Goal: Transaction & Acquisition: Purchase product/service

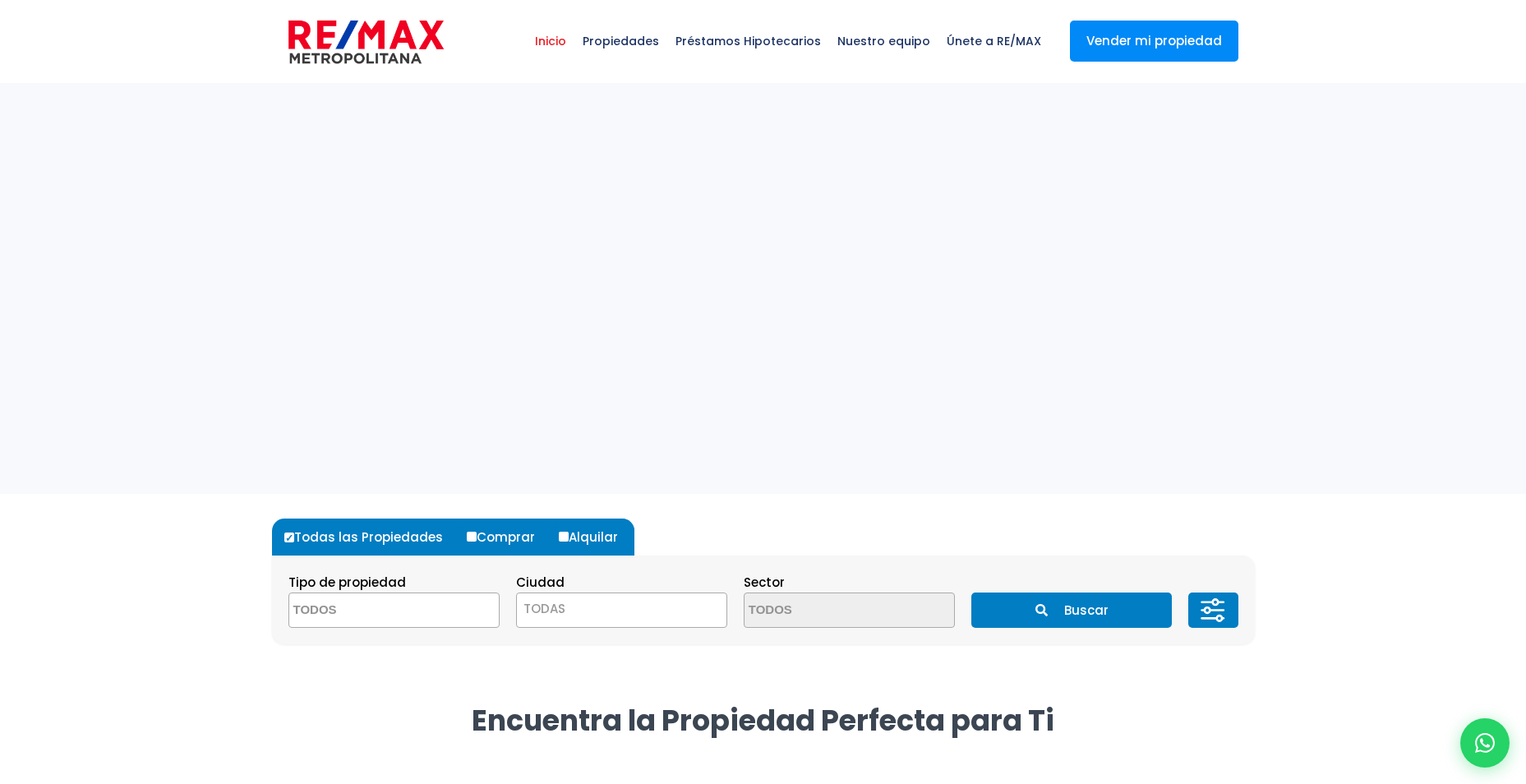
select select
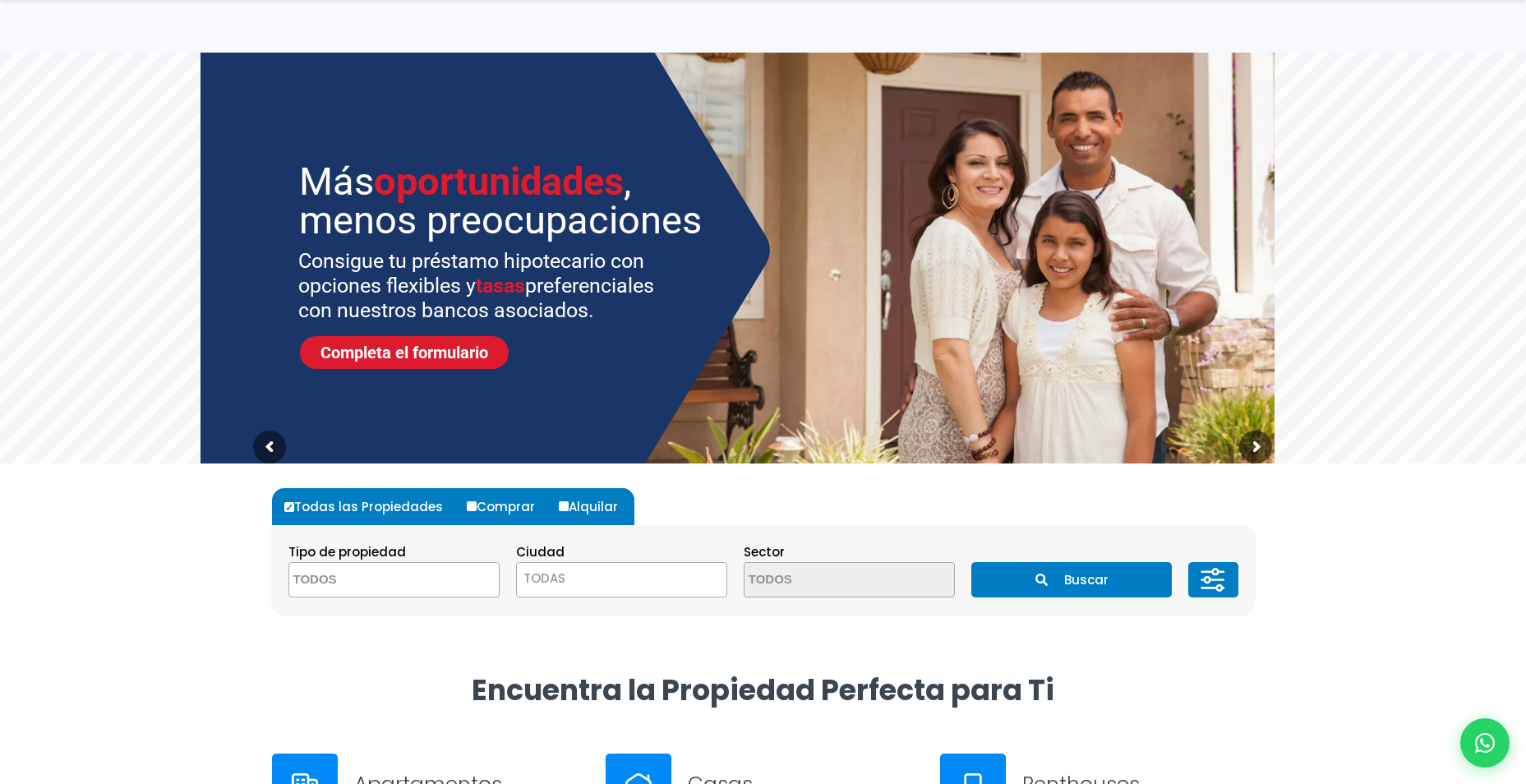
scroll to position [82, 0]
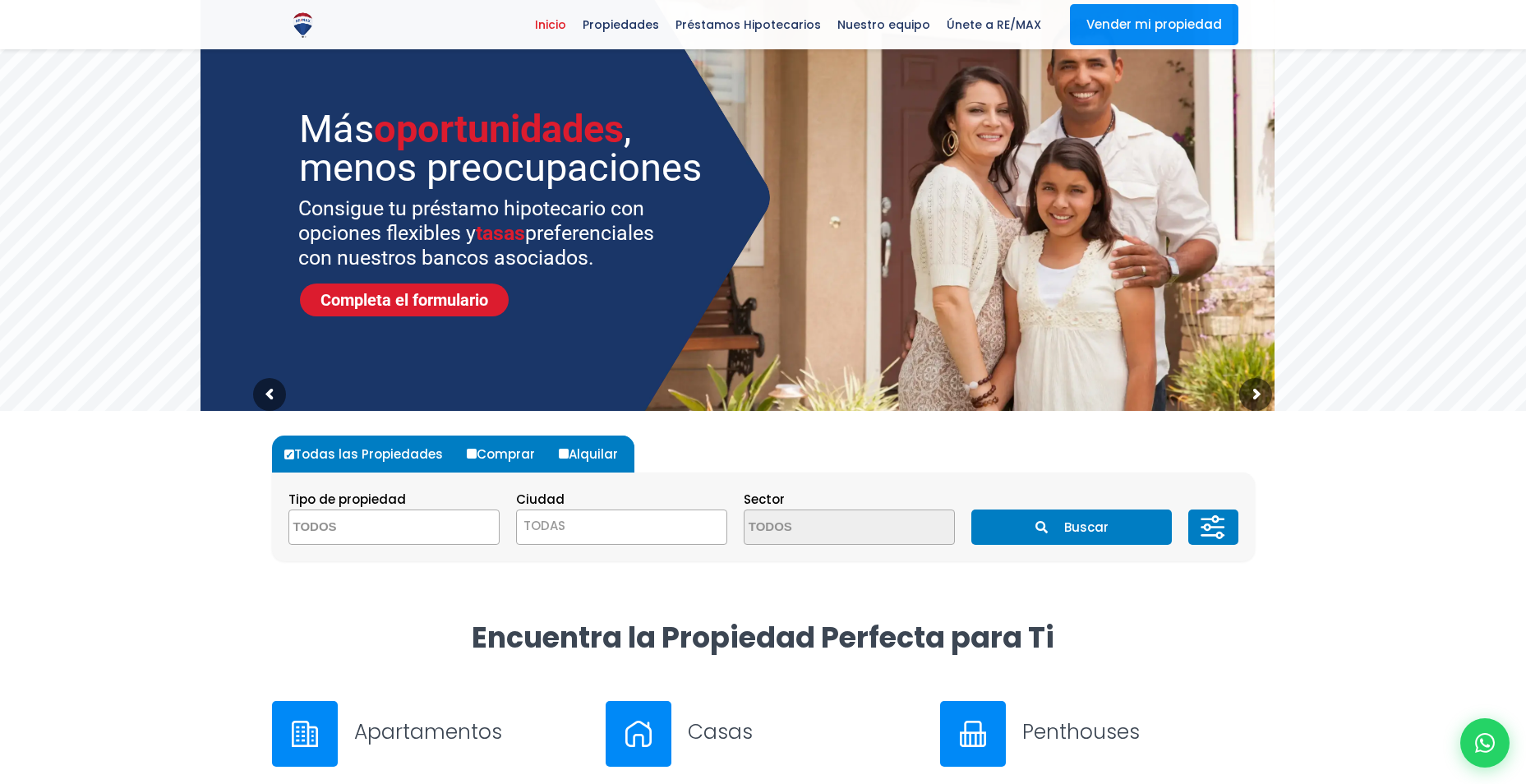
click at [468, 458] on input "Comprar" at bounding box center [472, 454] width 10 height 10
radio input "true"
click at [414, 539] on textarea "Search" at bounding box center [369, 528] width 160 height 36
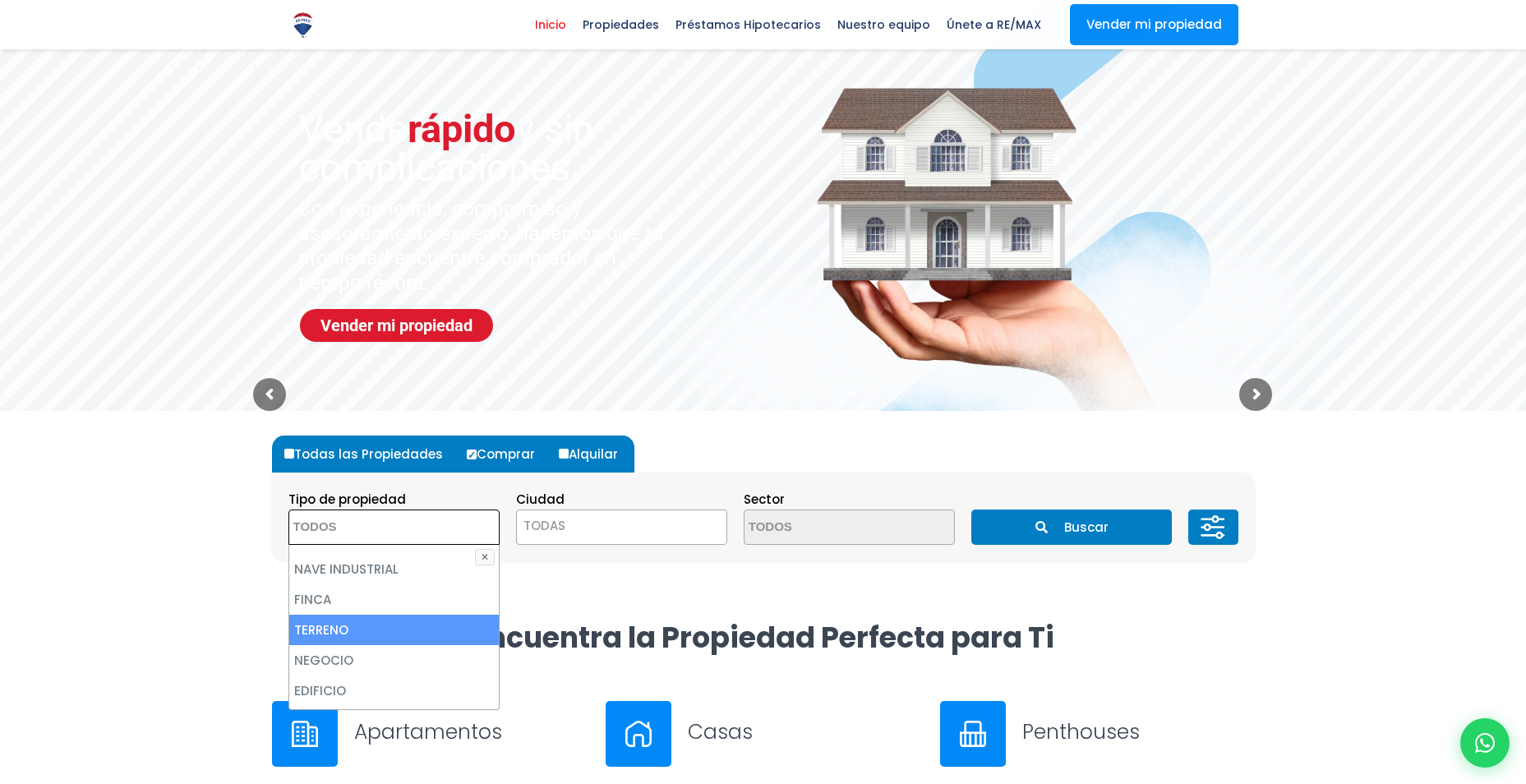
click at [353, 619] on li "TERRENO" at bounding box center [394, 629] width 209 height 31
select select "land"
click at [599, 531] on span "TODAS" at bounding box center [621, 525] width 209 height 23
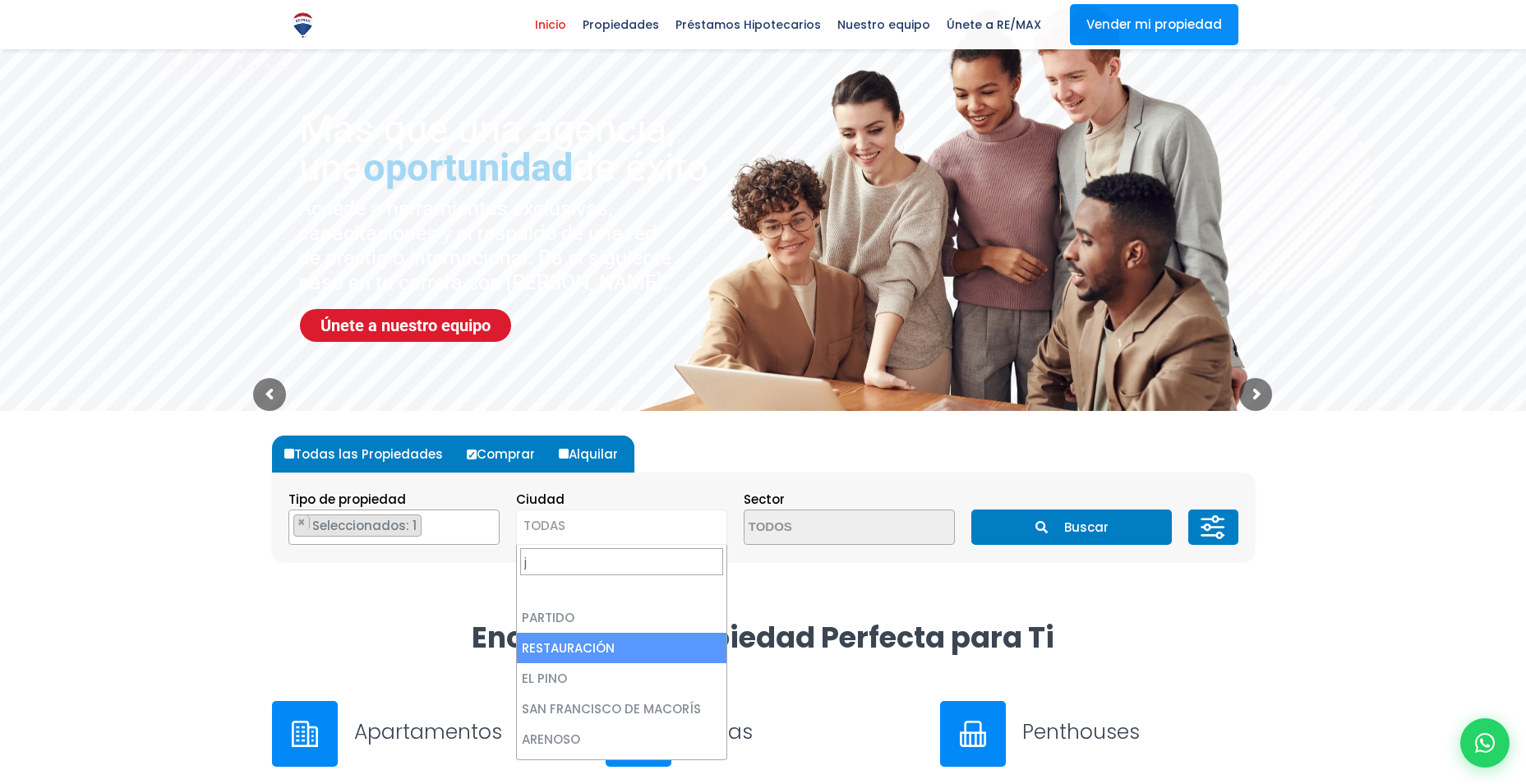
scroll to position [0, 0]
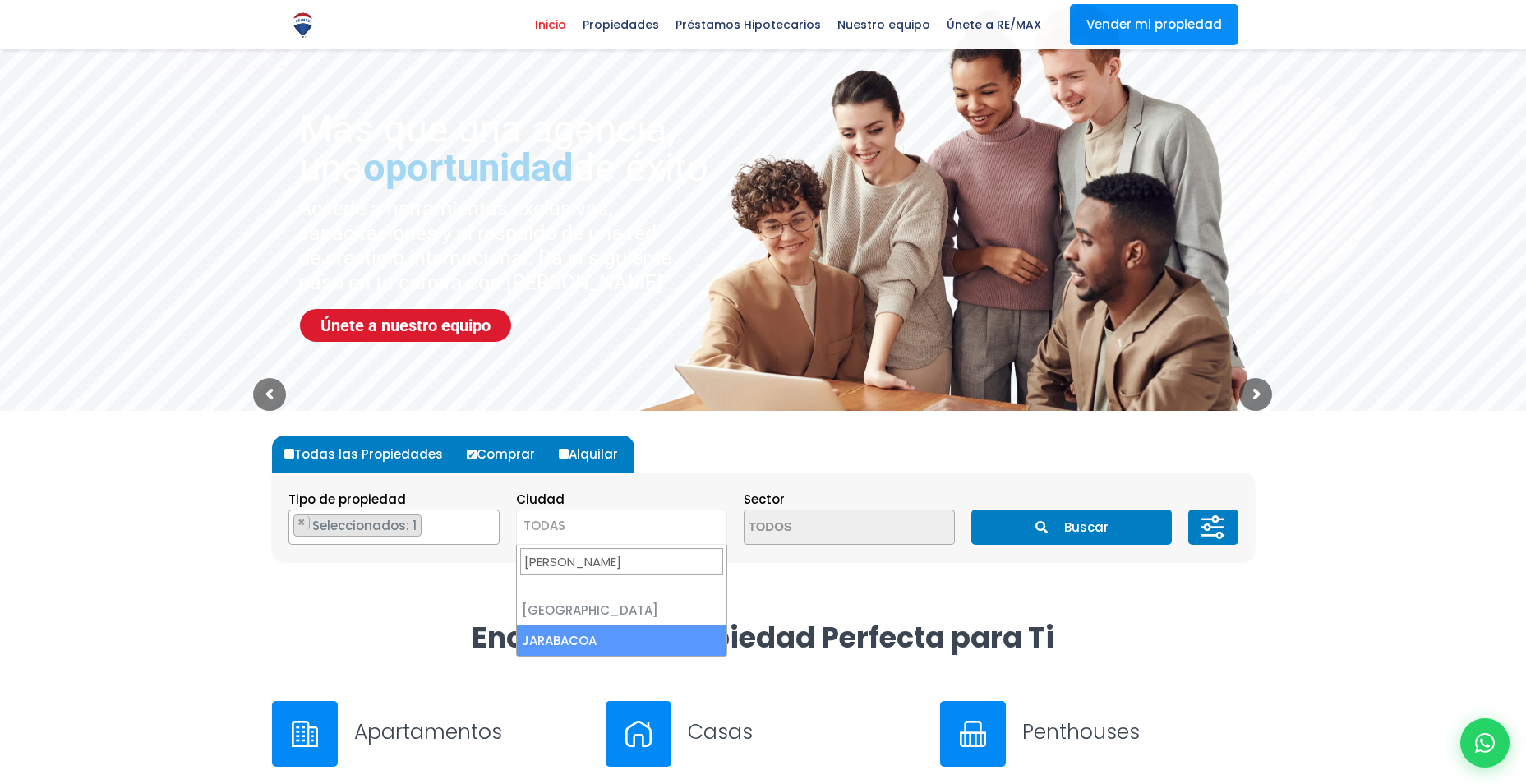
type input "jara"
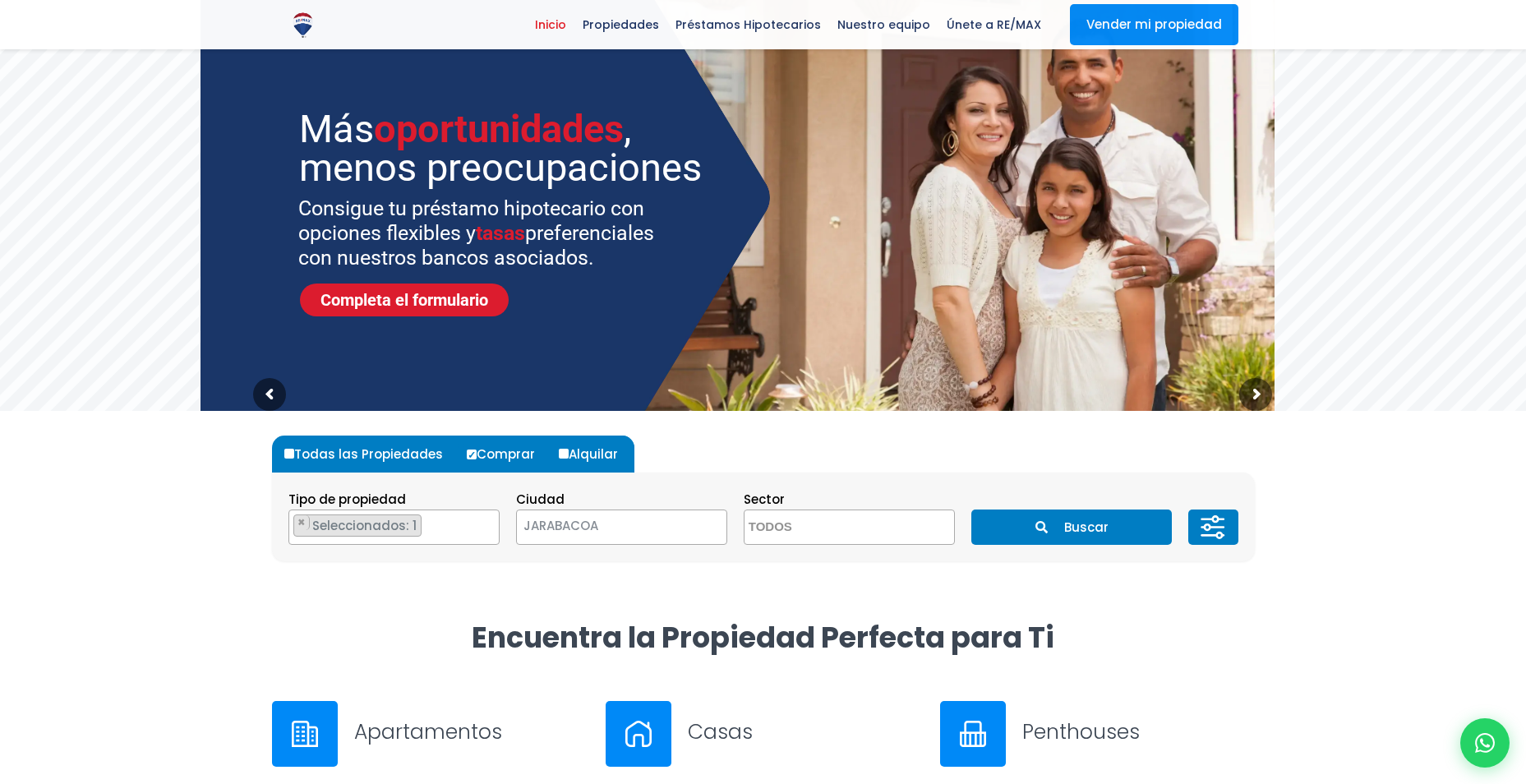
click at [838, 526] on textarea "Search" at bounding box center [824, 528] width 160 height 36
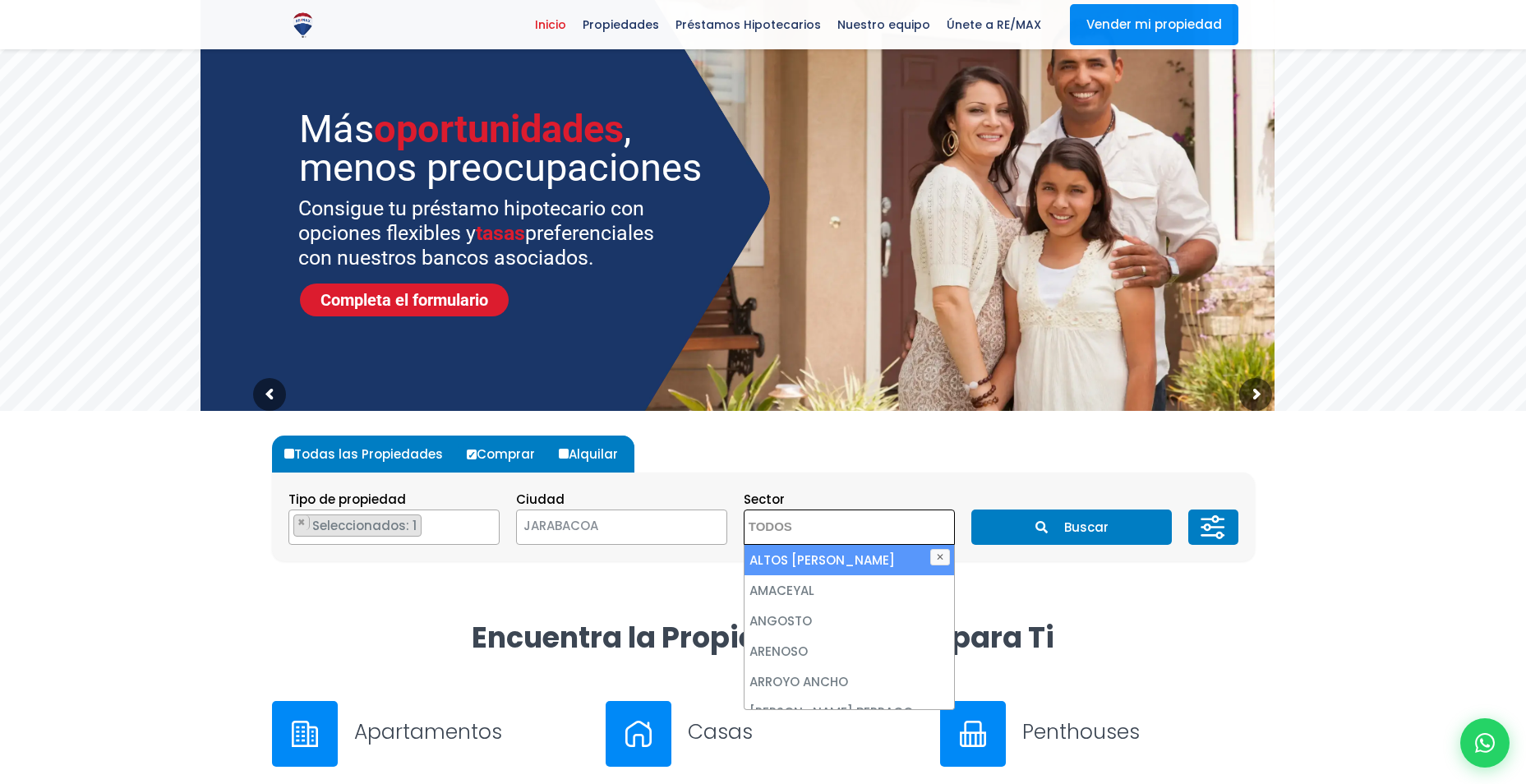
drag, startPoint x: 665, startPoint y: 576, endPoint x: 670, endPoint y: 558, distance: 18.7
click at [666, 576] on div "Todas las Propiedades Comprar Alquilar Tipo de propiedad APARTAMENTO CASA LOCAL…" at bounding box center [763, 498] width 983 height 175
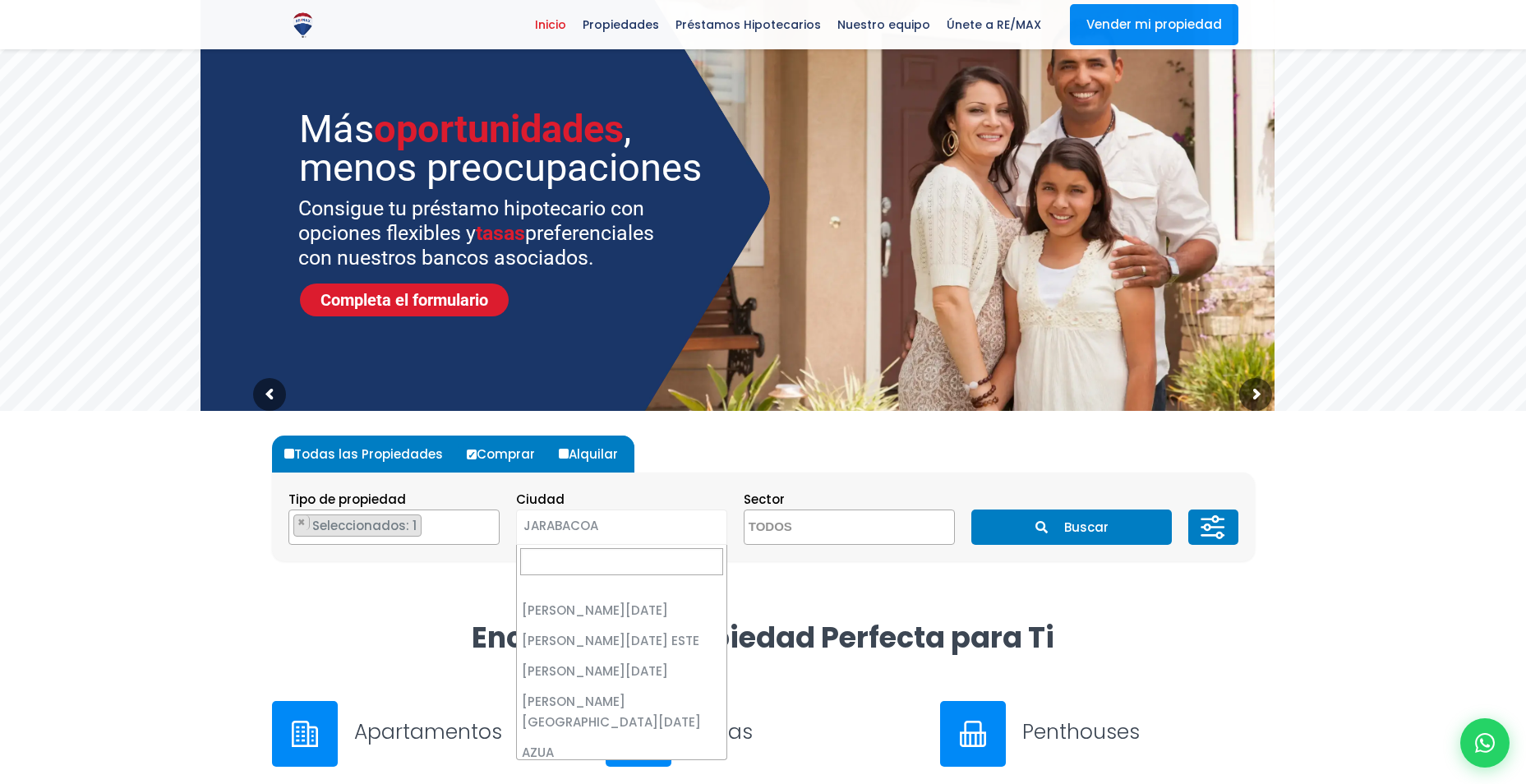
click at [618, 522] on span "JARABACOA" at bounding box center [601, 525] width 169 height 23
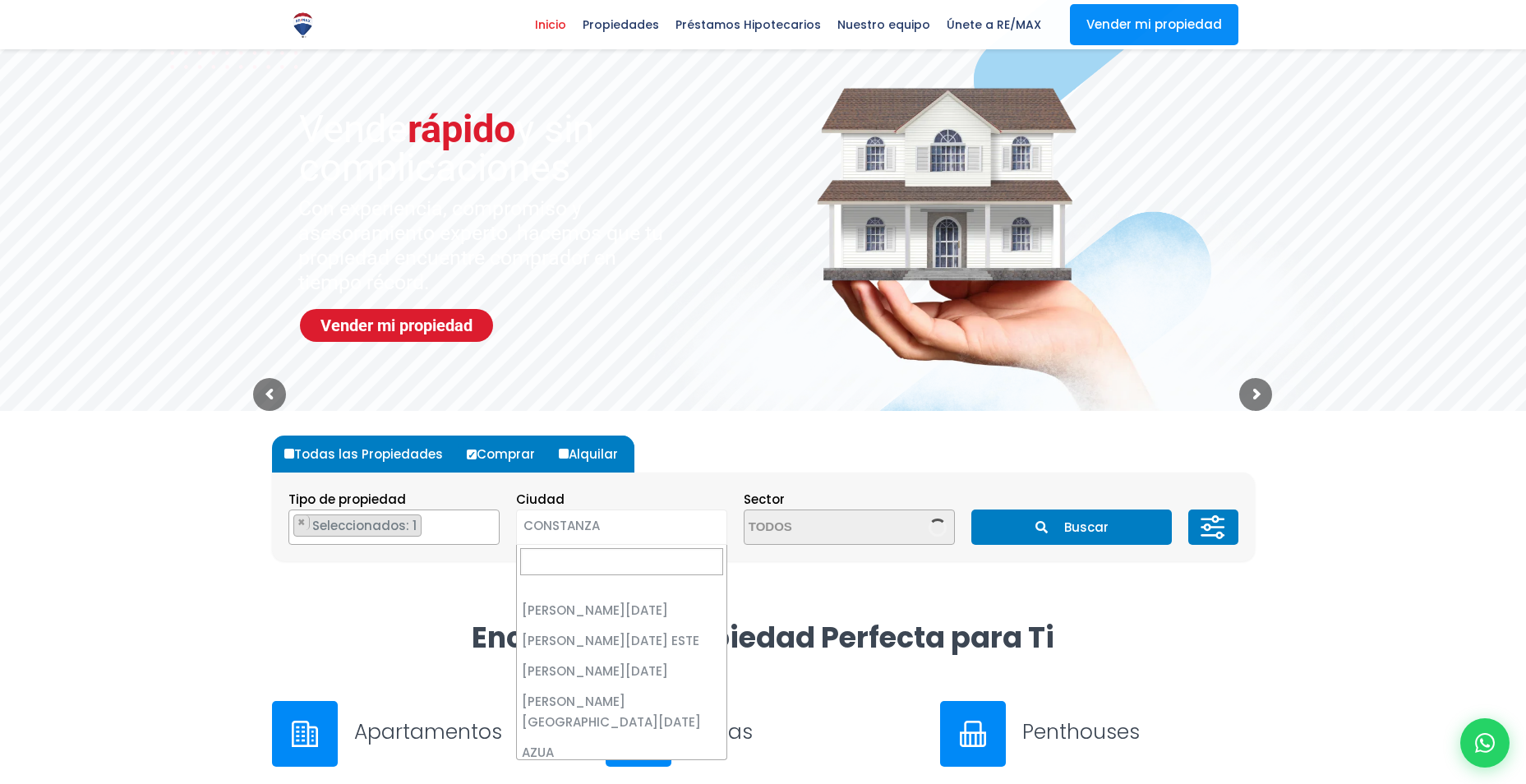
click at [601, 526] on span "CONSTANZA" at bounding box center [601, 525] width 169 height 23
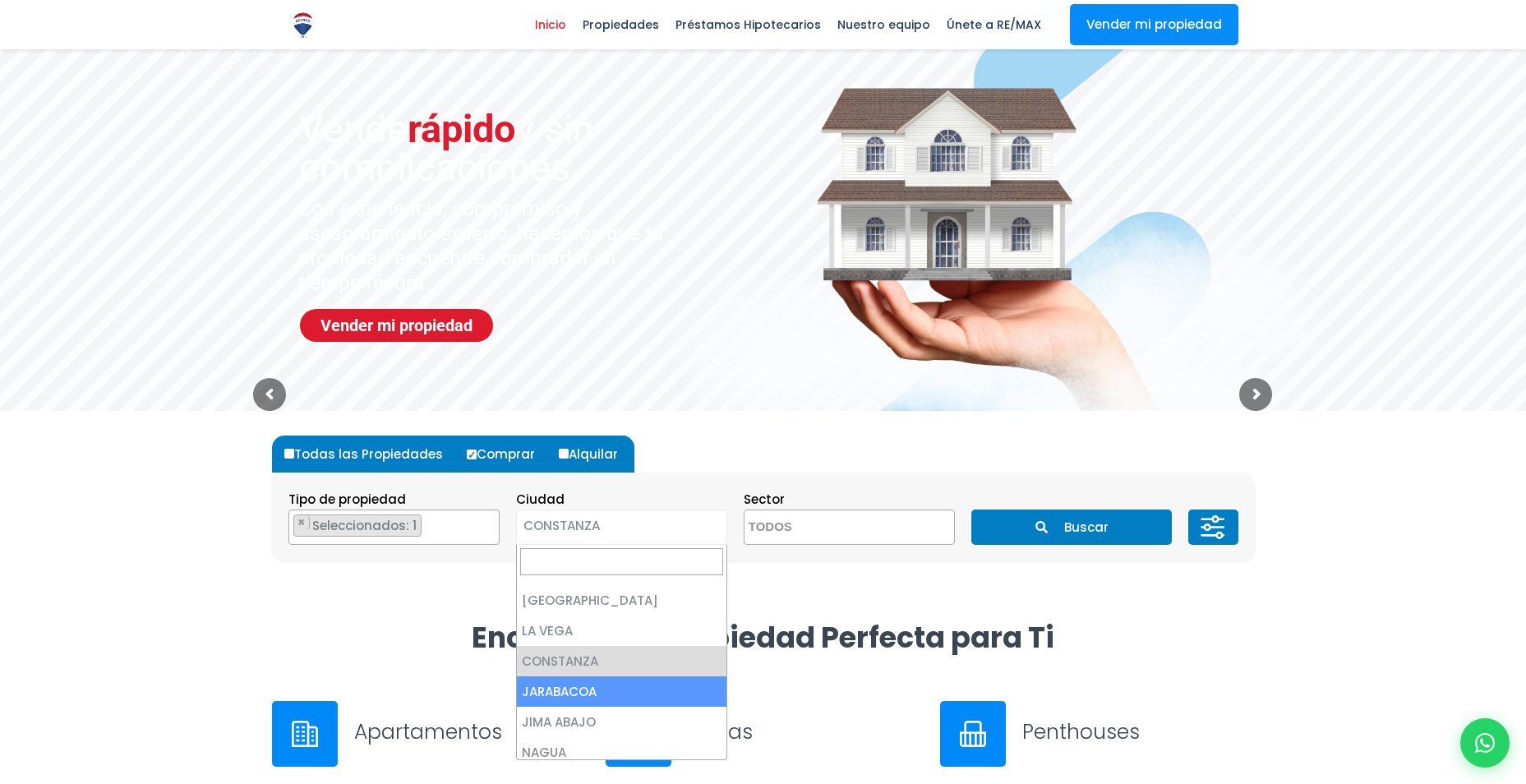
select select "65"
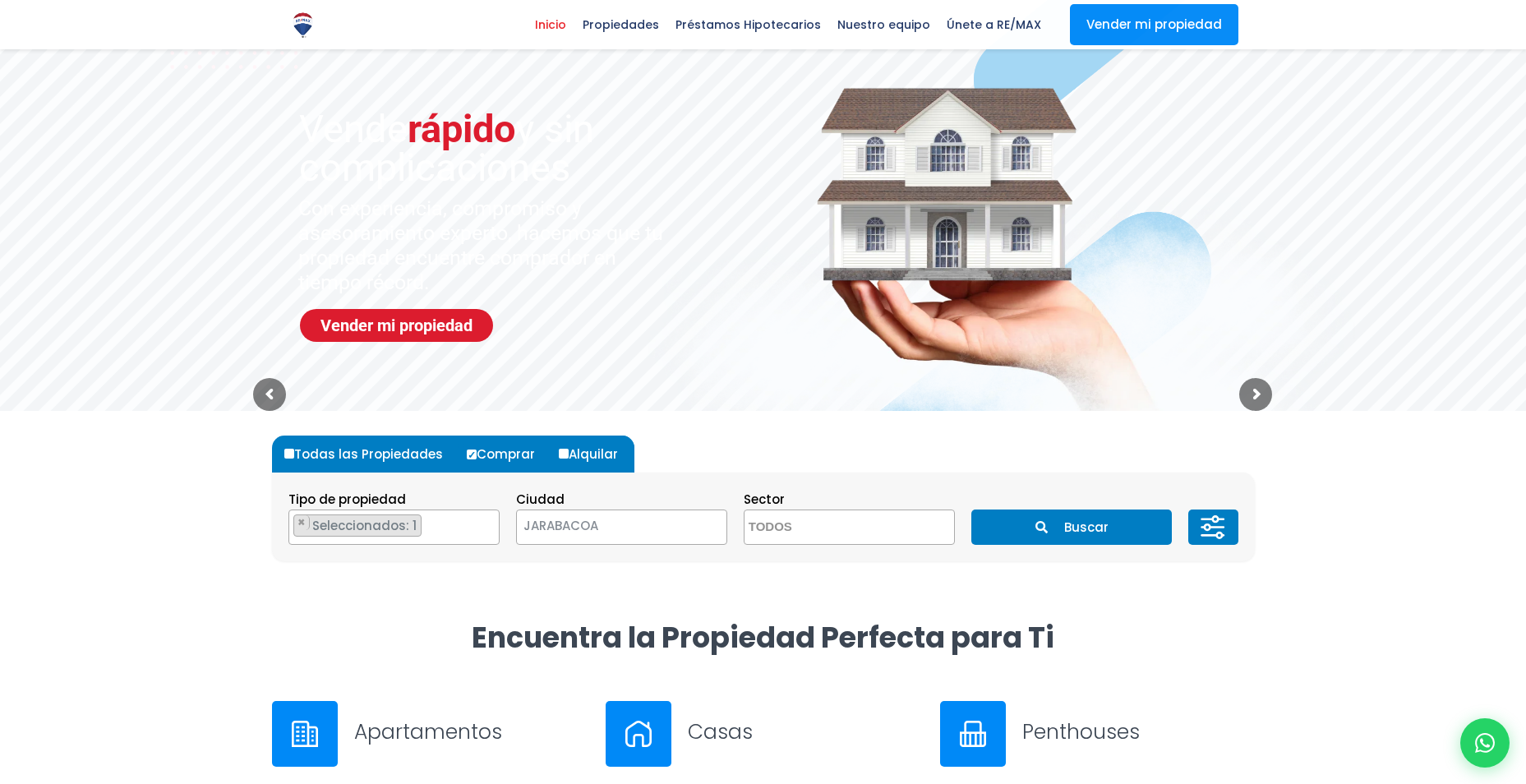
click at [1027, 521] on button "Buscar" at bounding box center [1072, 527] width 200 height 36
click at [1079, 523] on button "Buscar" at bounding box center [1072, 527] width 200 height 36
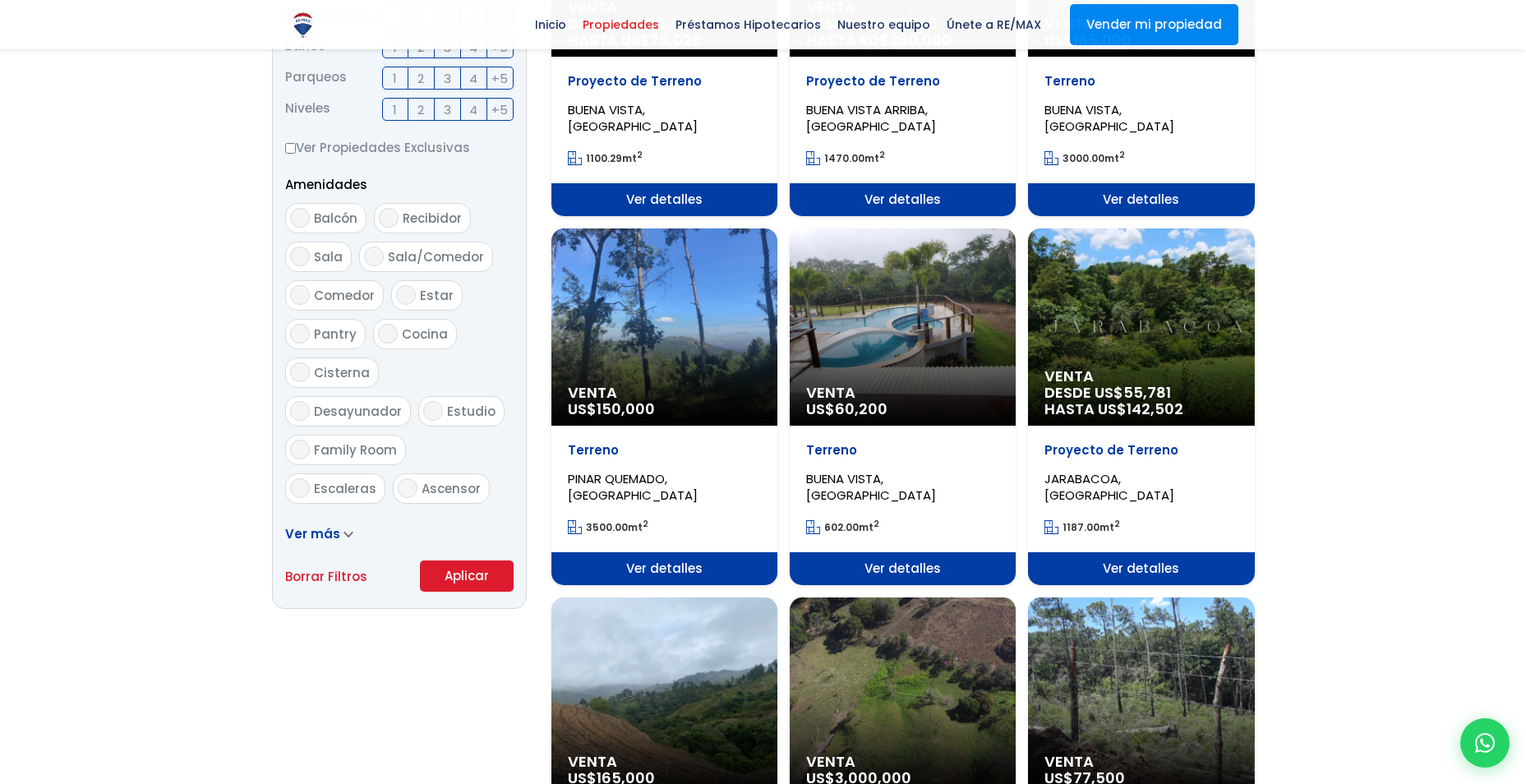
scroll to position [822, 0]
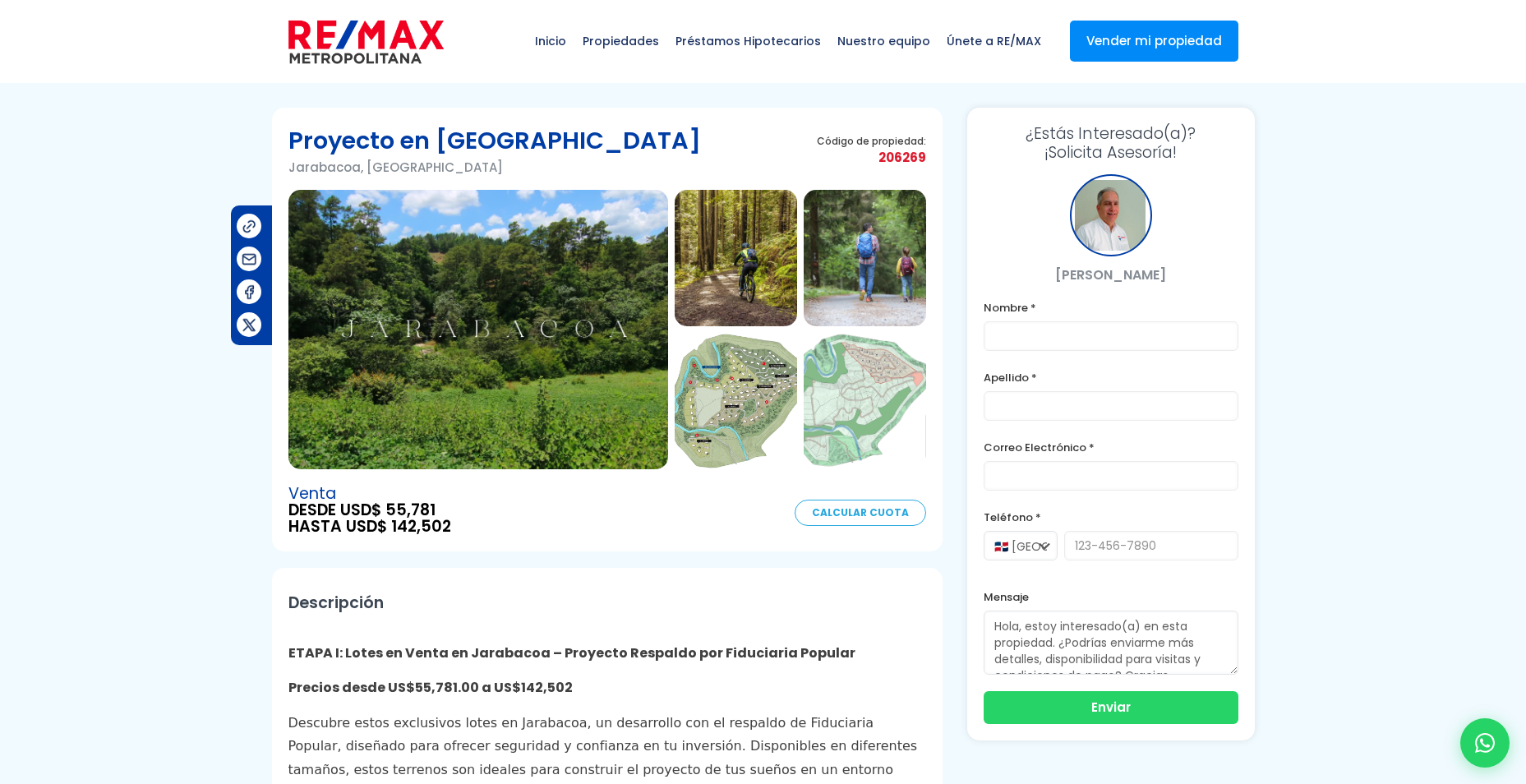
click at [563, 295] on img at bounding box center [478, 329] width 380 height 280
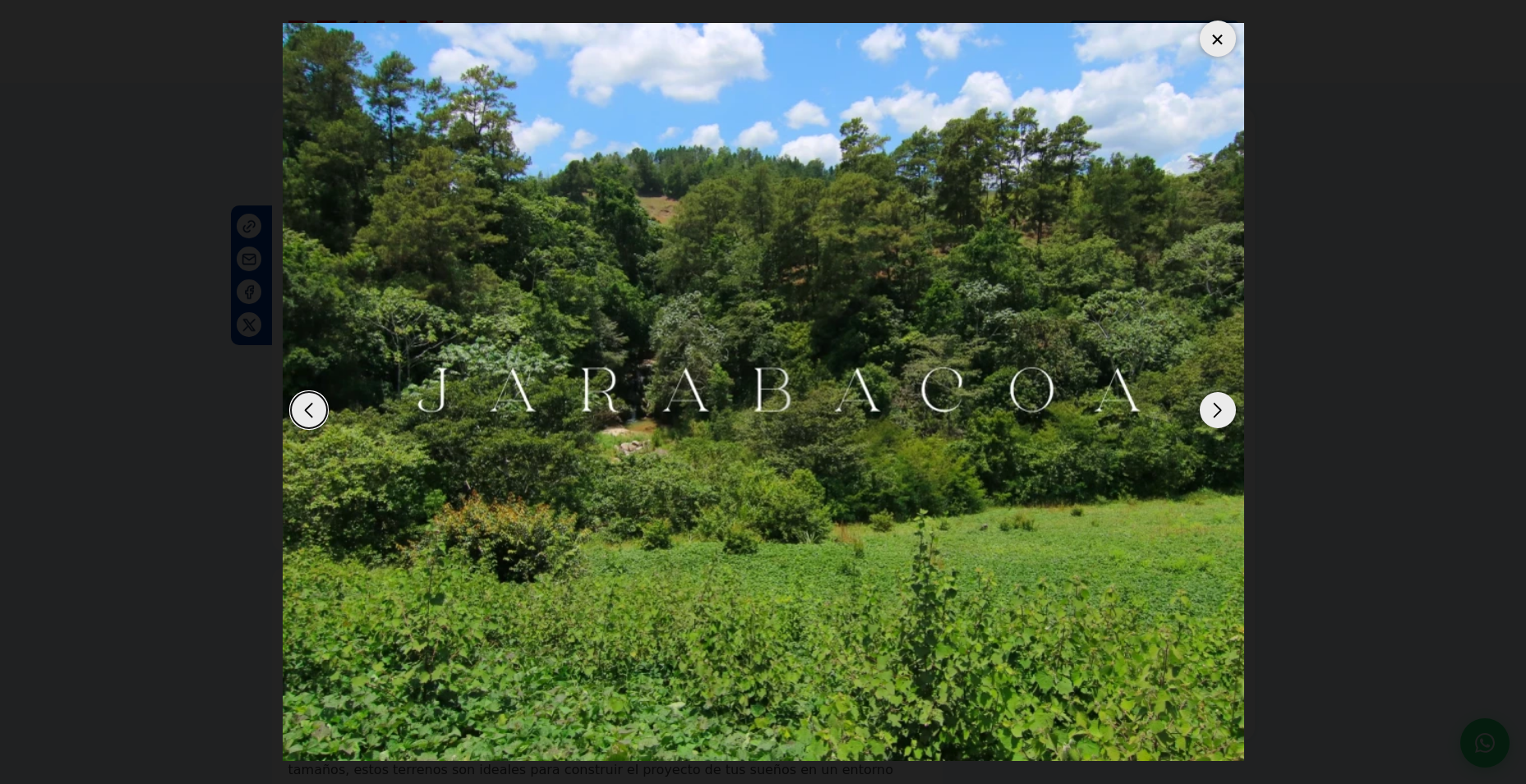
click at [1221, 405] on div "Next slide" at bounding box center [1218, 409] width 36 height 36
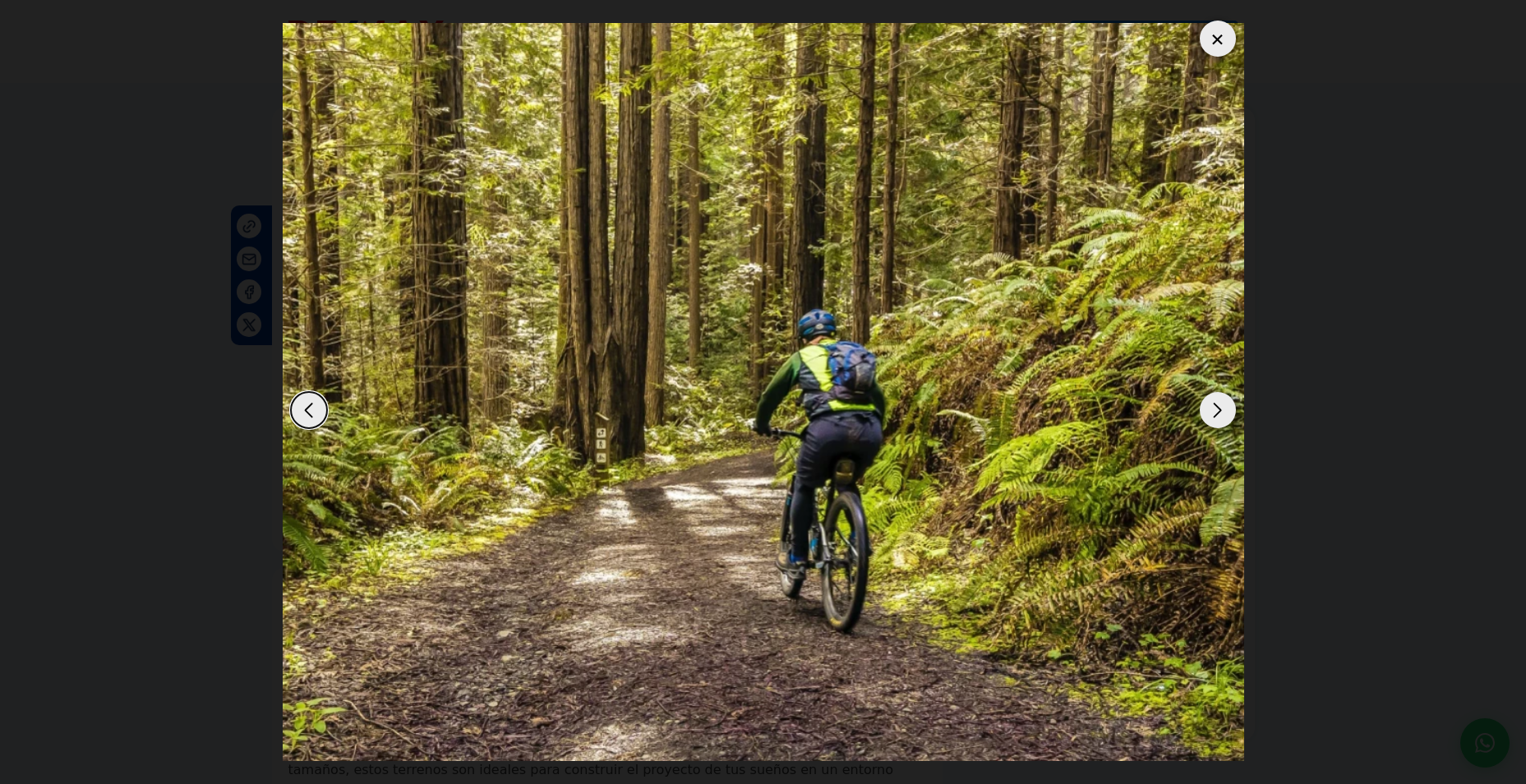
click at [1216, 403] on div "Next slide" at bounding box center [1218, 409] width 36 height 36
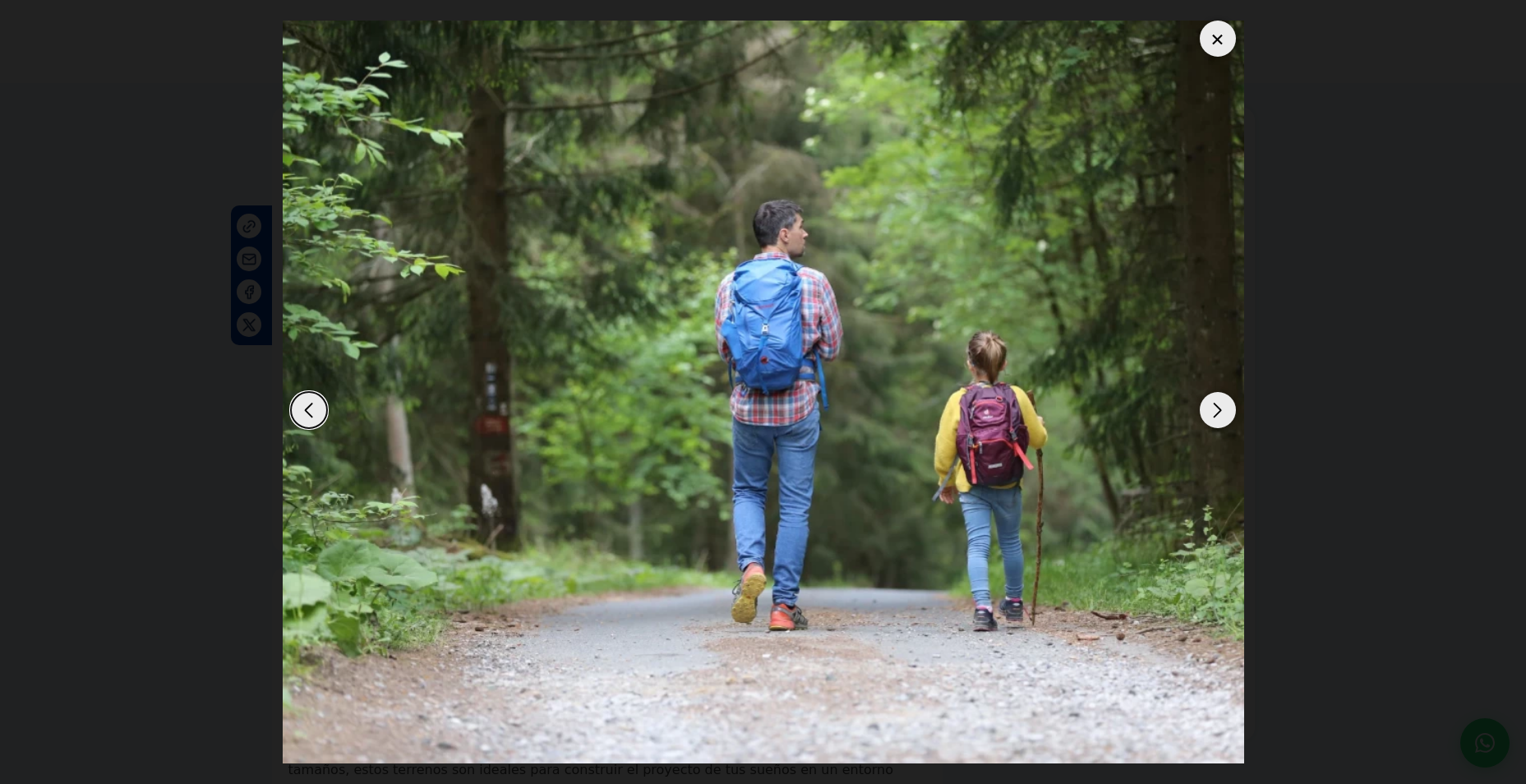
click at [1211, 403] on div "Next slide" at bounding box center [1218, 409] width 36 height 36
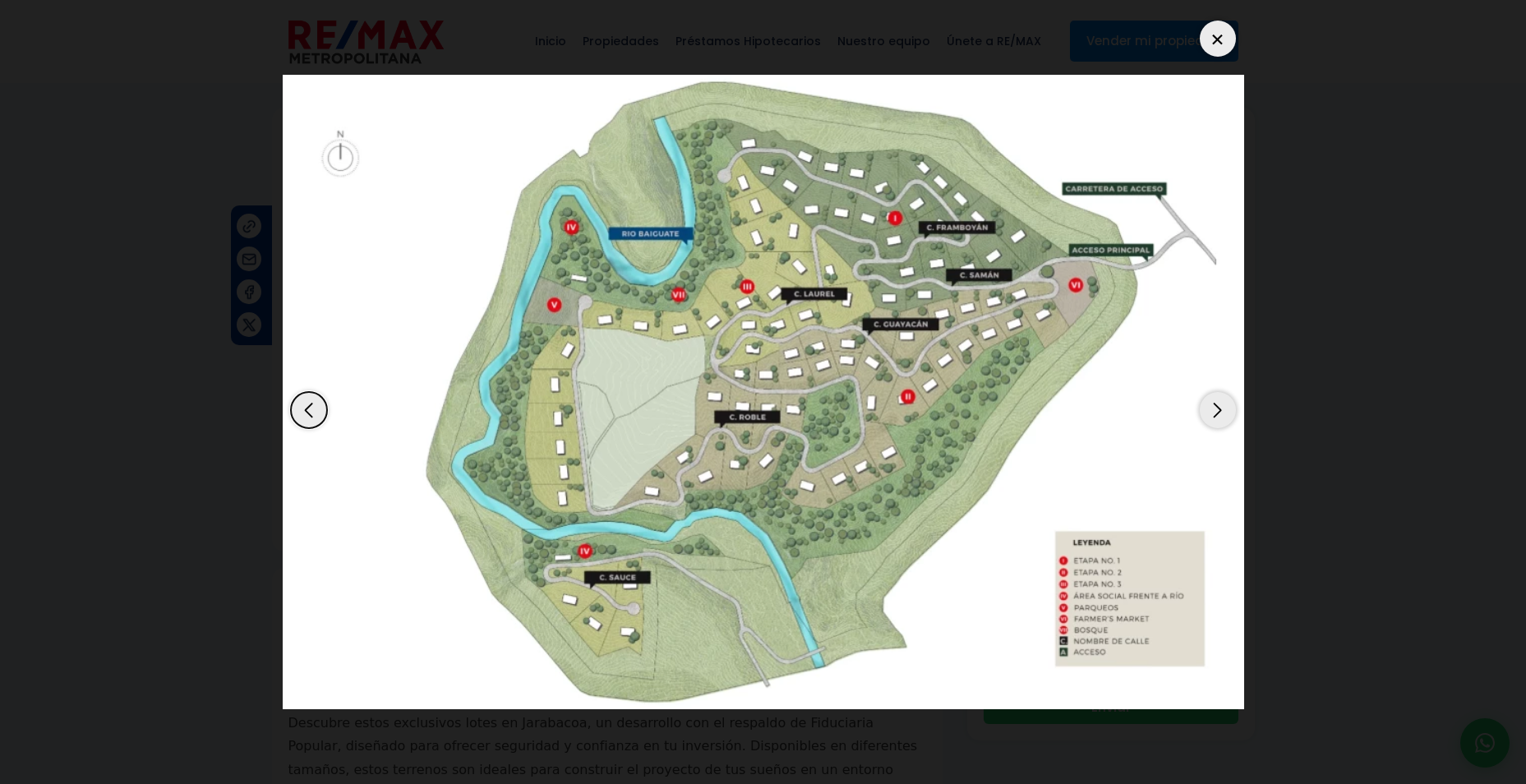
click at [1209, 36] on div at bounding box center [1218, 39] width 36 height 36
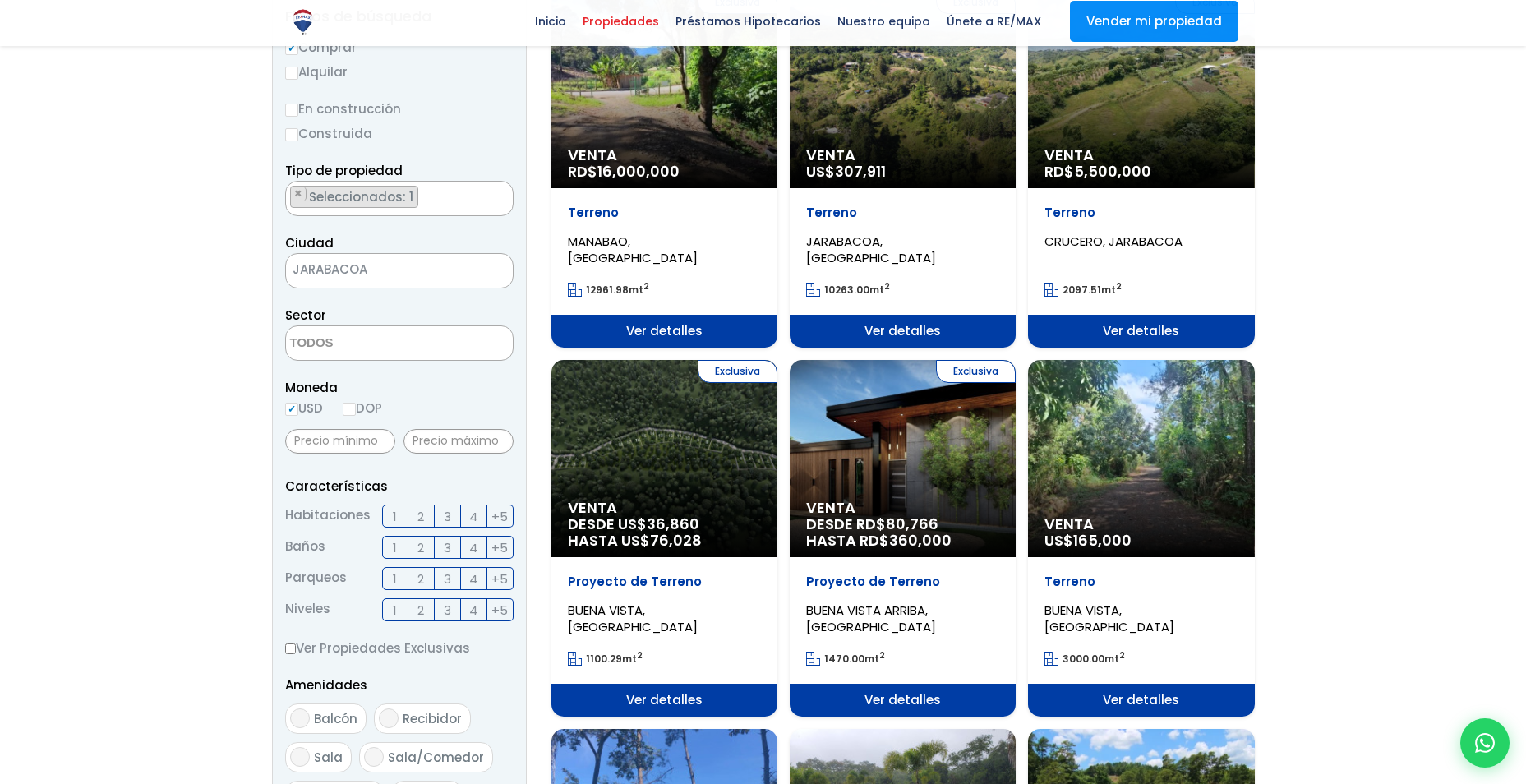
scroll to position [247, 0]
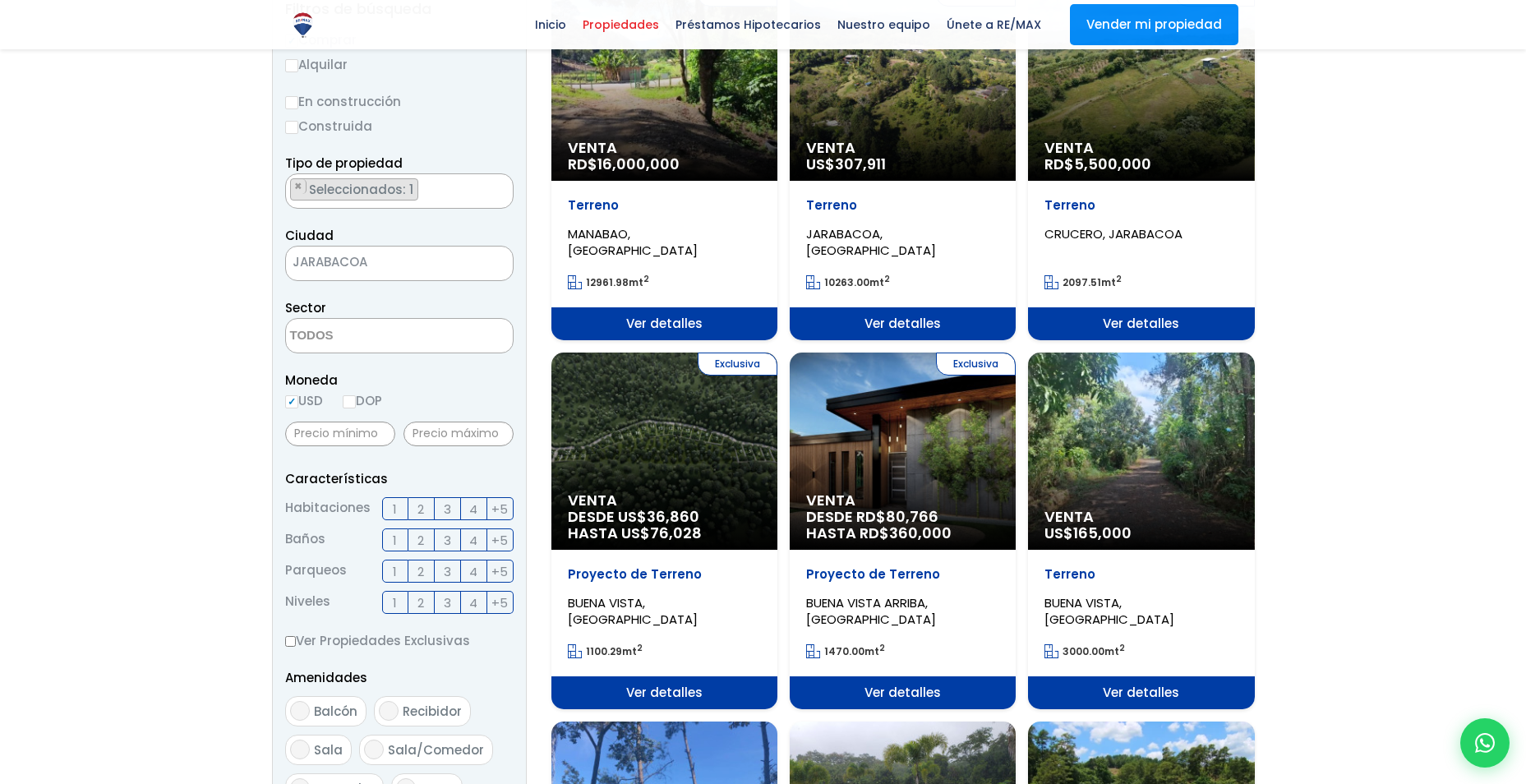
click at [693, 180] on div "Exclusiva Venta DESDE US$ 36,860 HASTA US$ 76,028" at bounding box center [664, 81] width 226 height 197
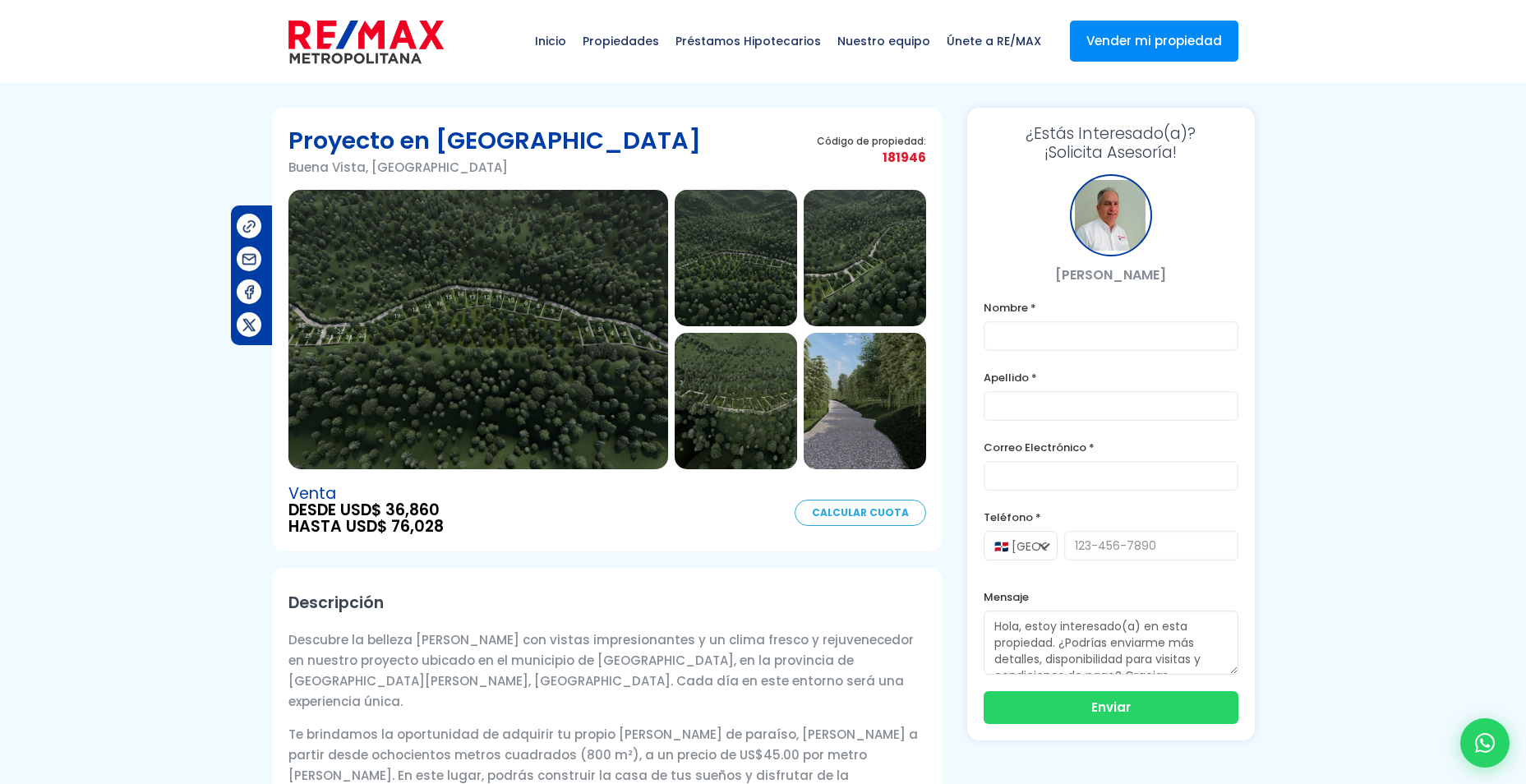
click at [547, 319] on img at bounding box center [478, 329] width 380 height 280
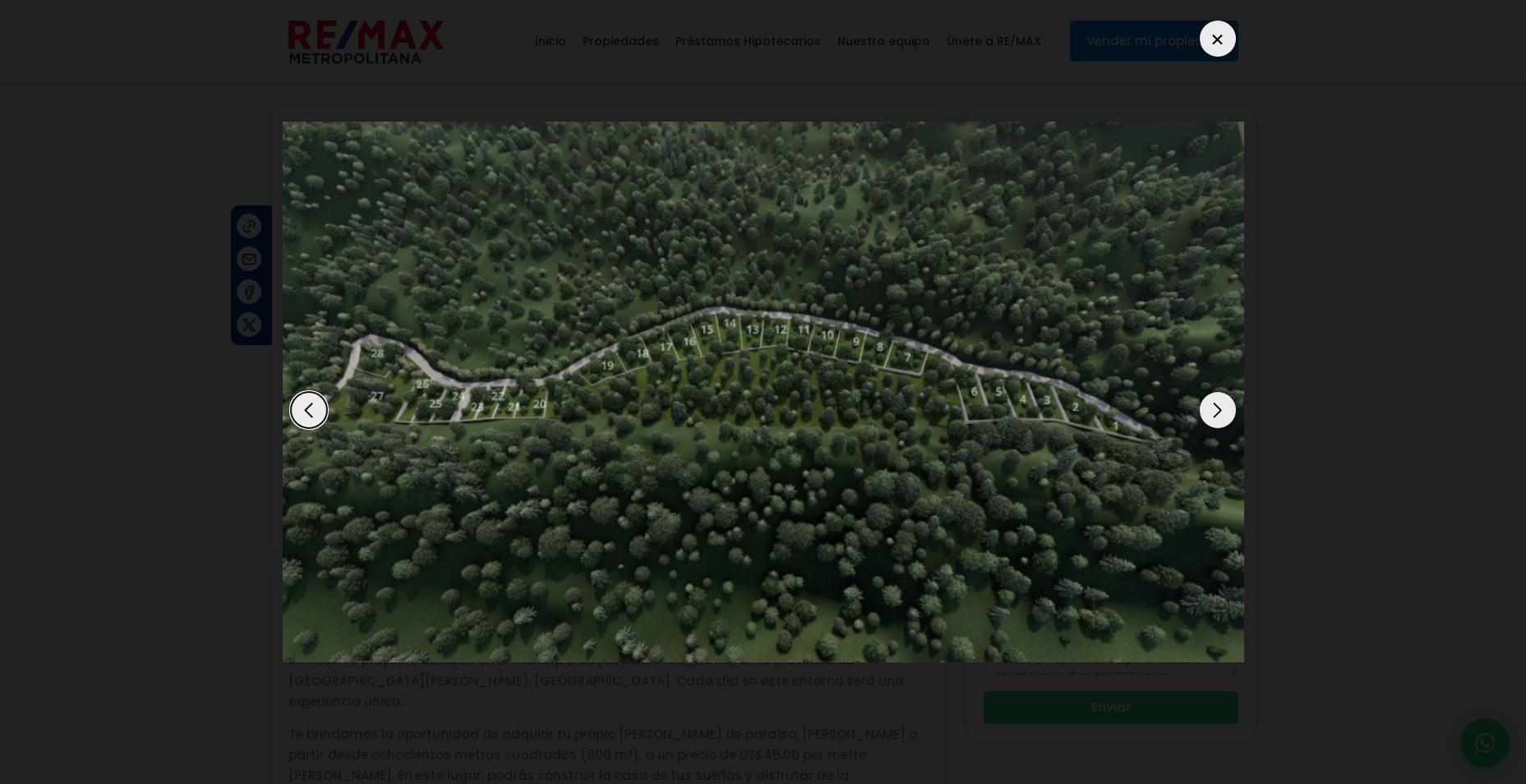
click at [1211, 401] on div "Next slide" at bounding box center [1218, 409] width 36 height 36
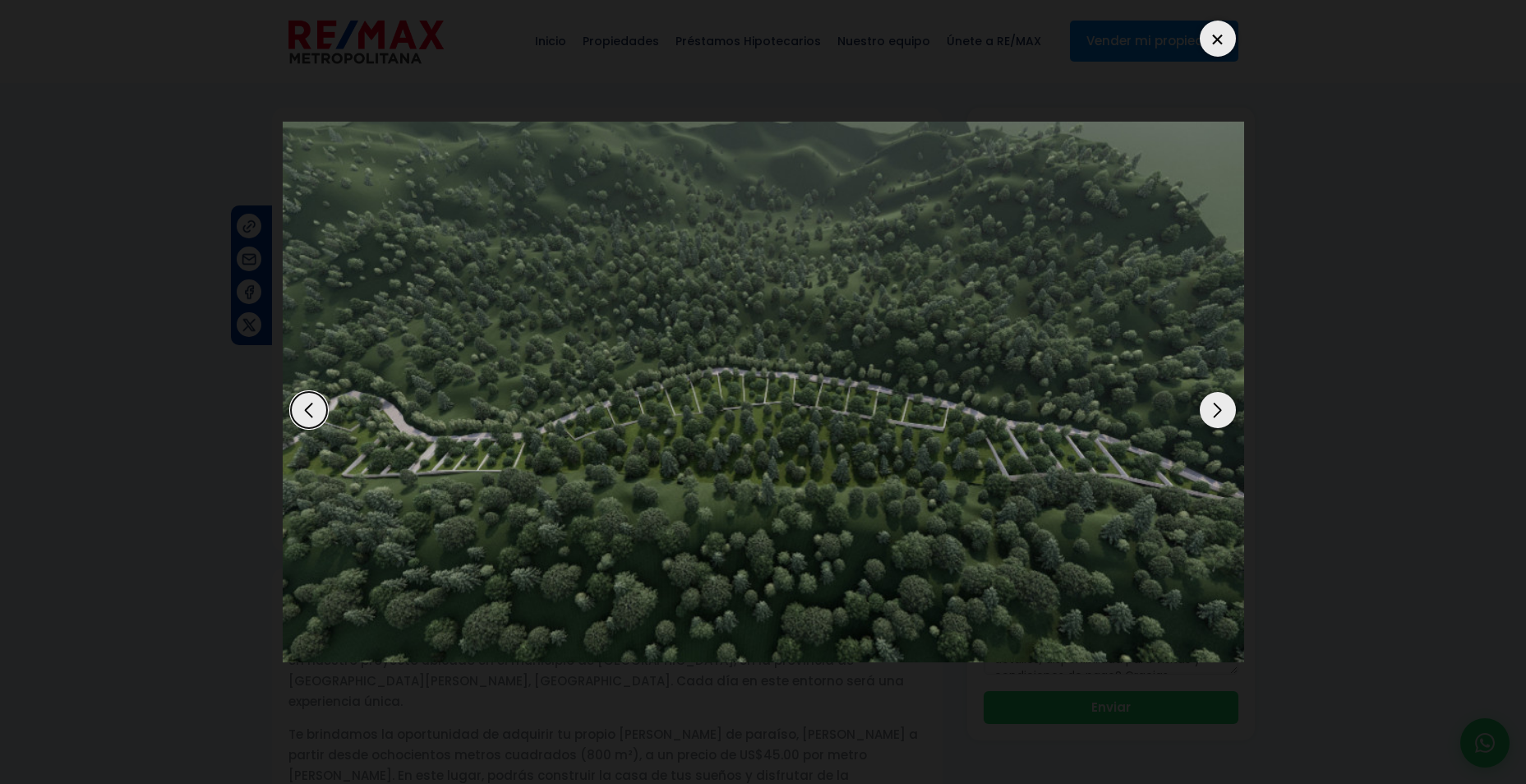
click at [1215, 402] on div "Next slide" at bounding box center [1218, 409] width 36 height 36
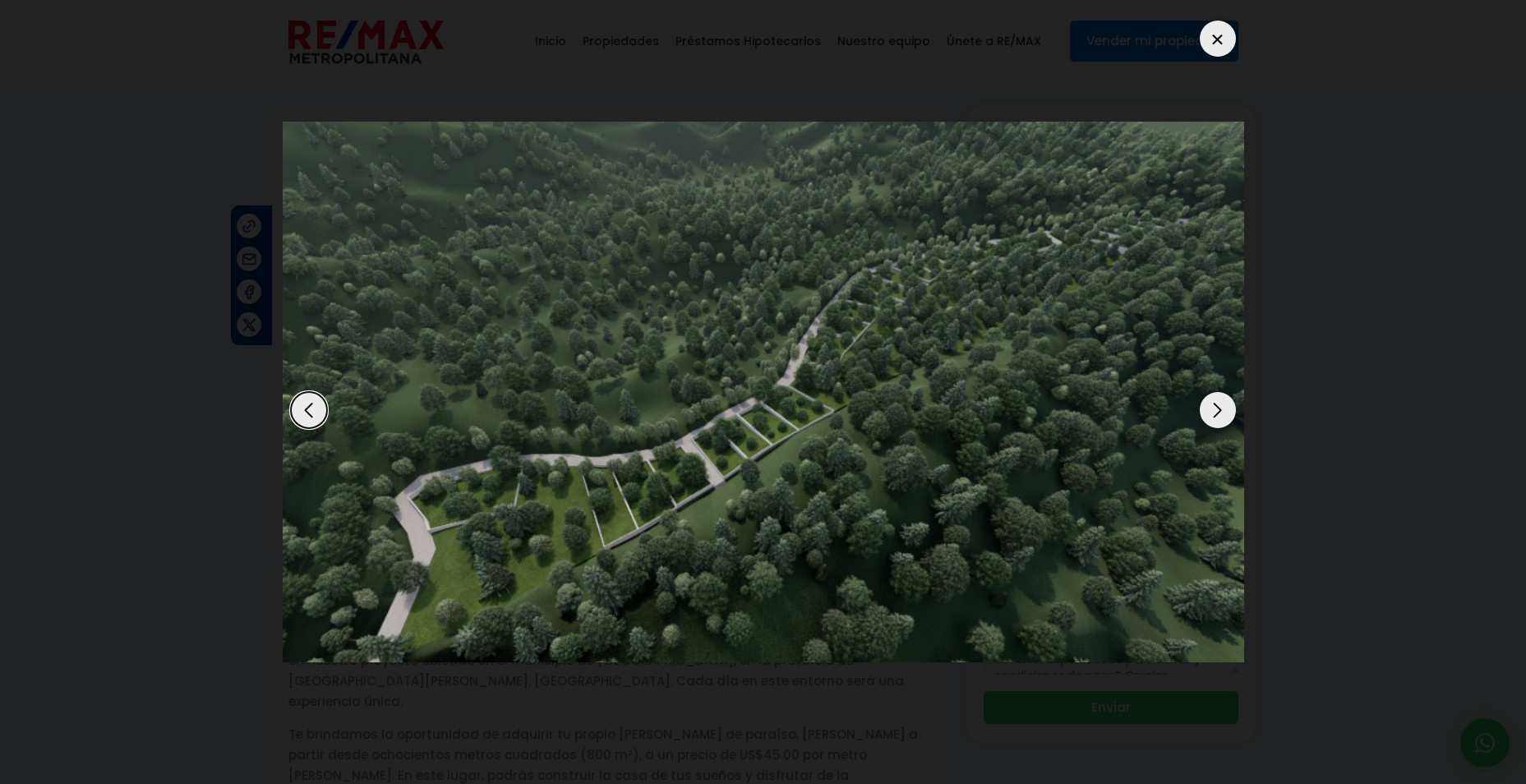
click at [1215, 402] on div "Next slide" at bounding box center [1218, 409] width 36 height 36
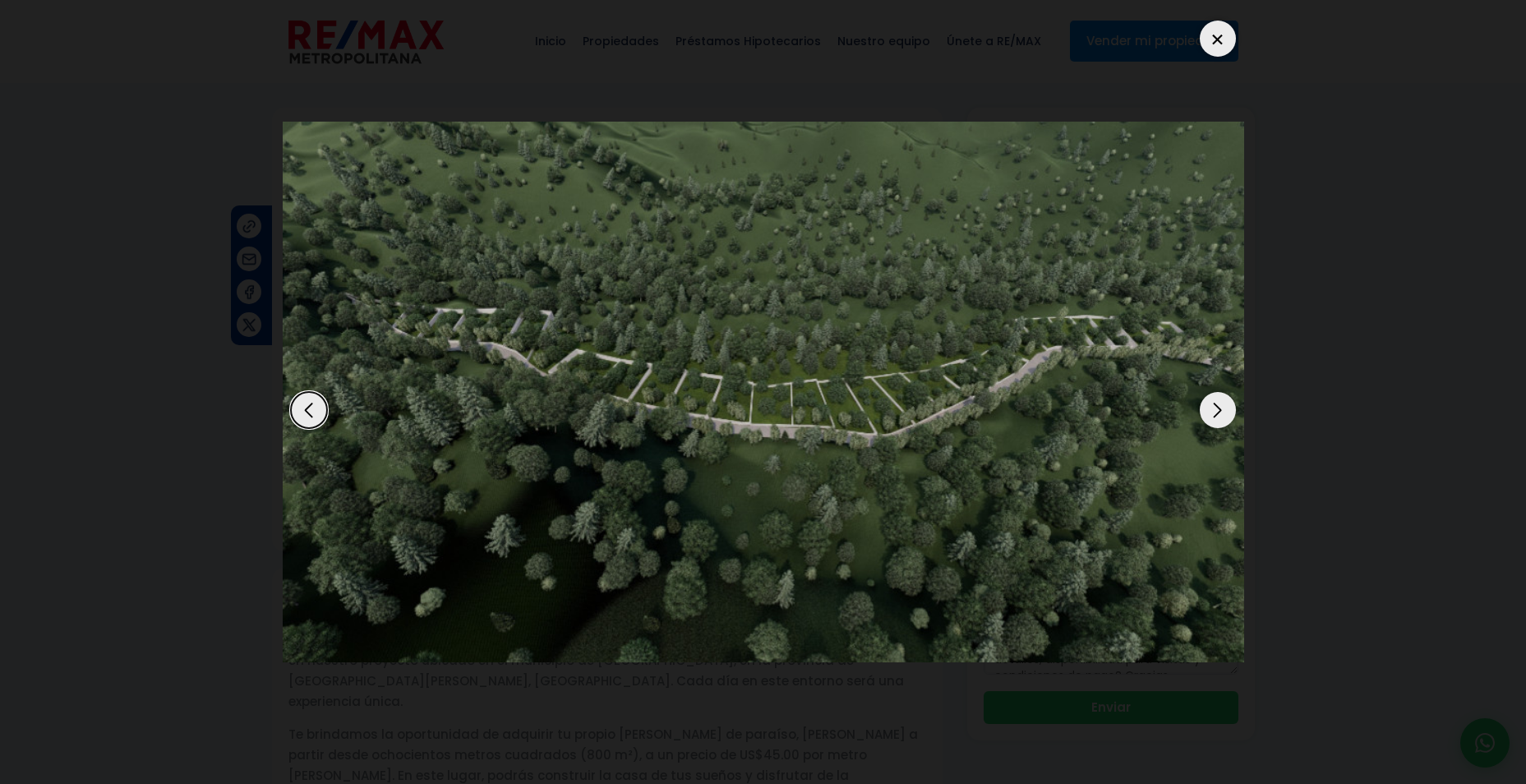
click at [1215, 402] on div "Next slide" at bounding box center [1218, 409] width 36 height 36
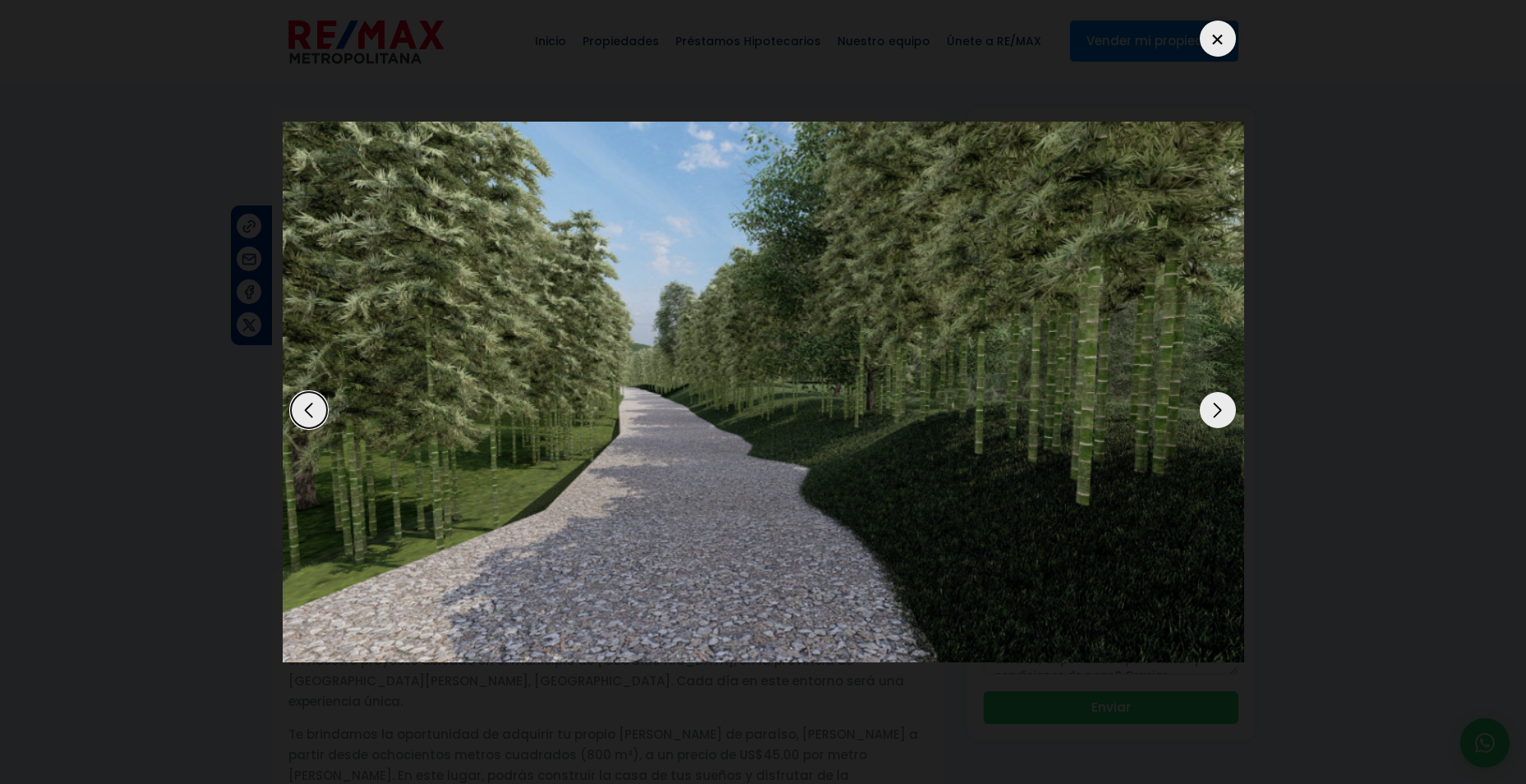
click at [1215, 406] on div "Next slide" at bounding box center [1218, 409] width 36 height 36
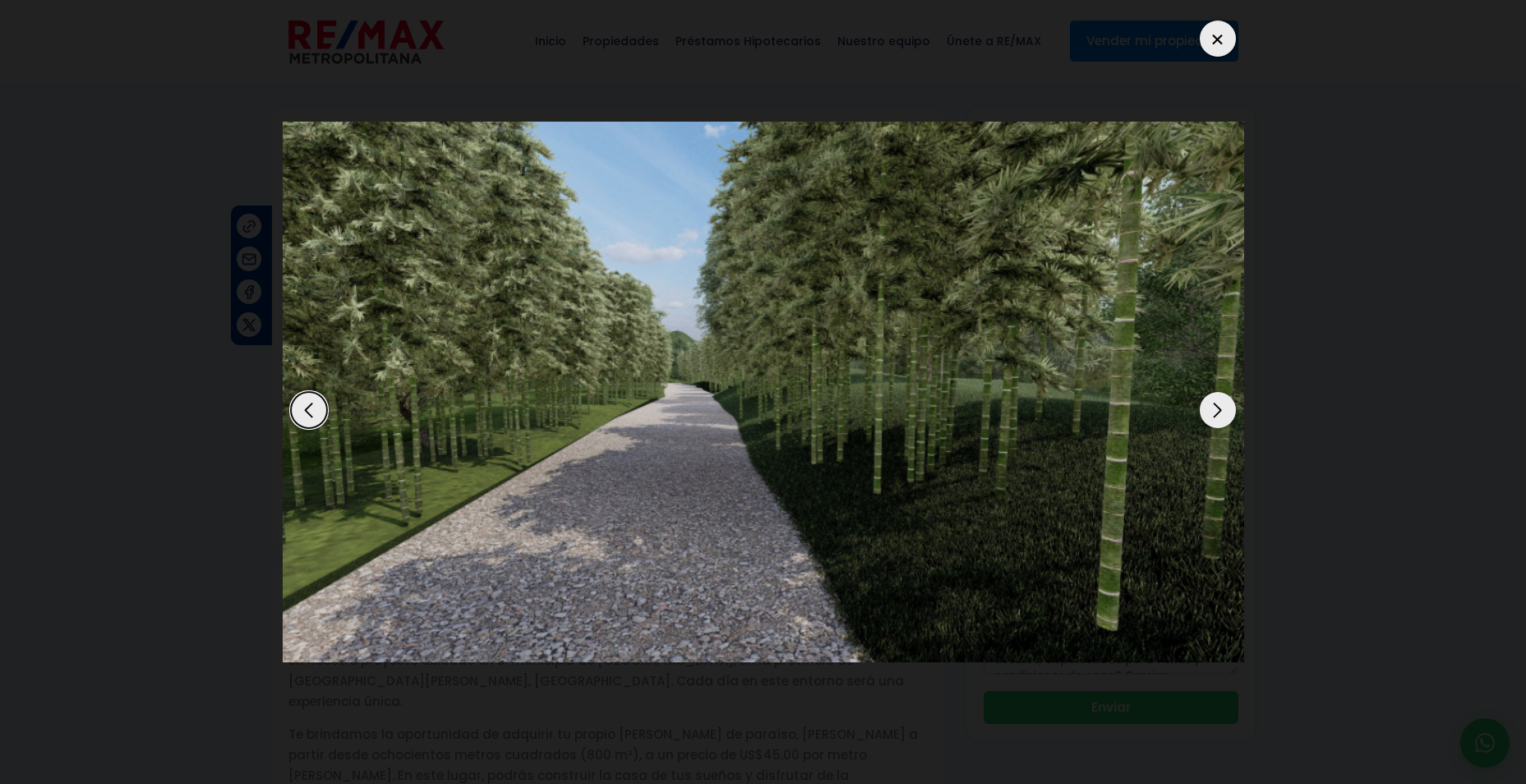
click at [1211, 402] on div "Next slide" at bounding box center [1218, 409] width 36 height 36
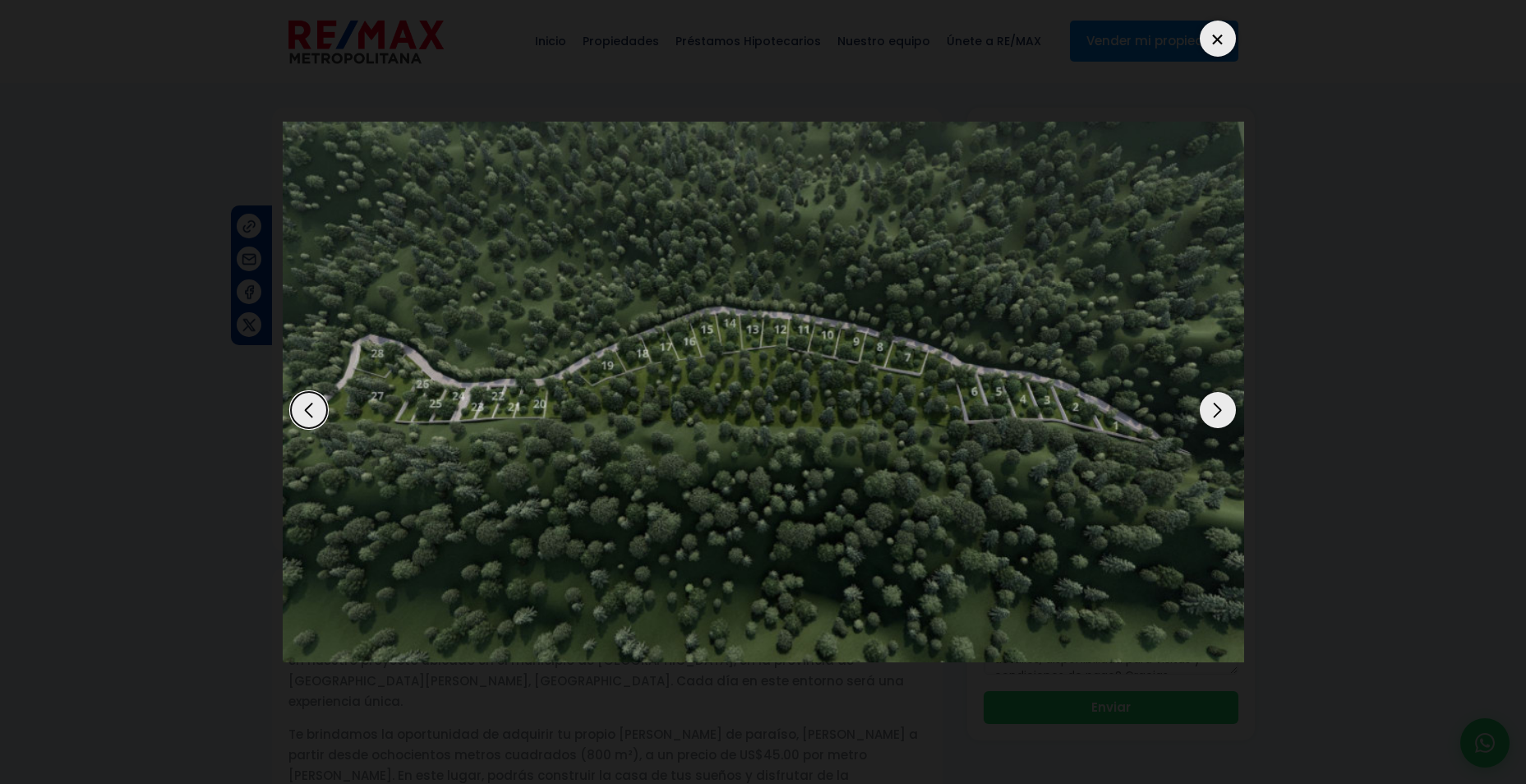
click at [1209, 401] on div "Next slide" at bounding box center [1218, 409] width 36 height 36
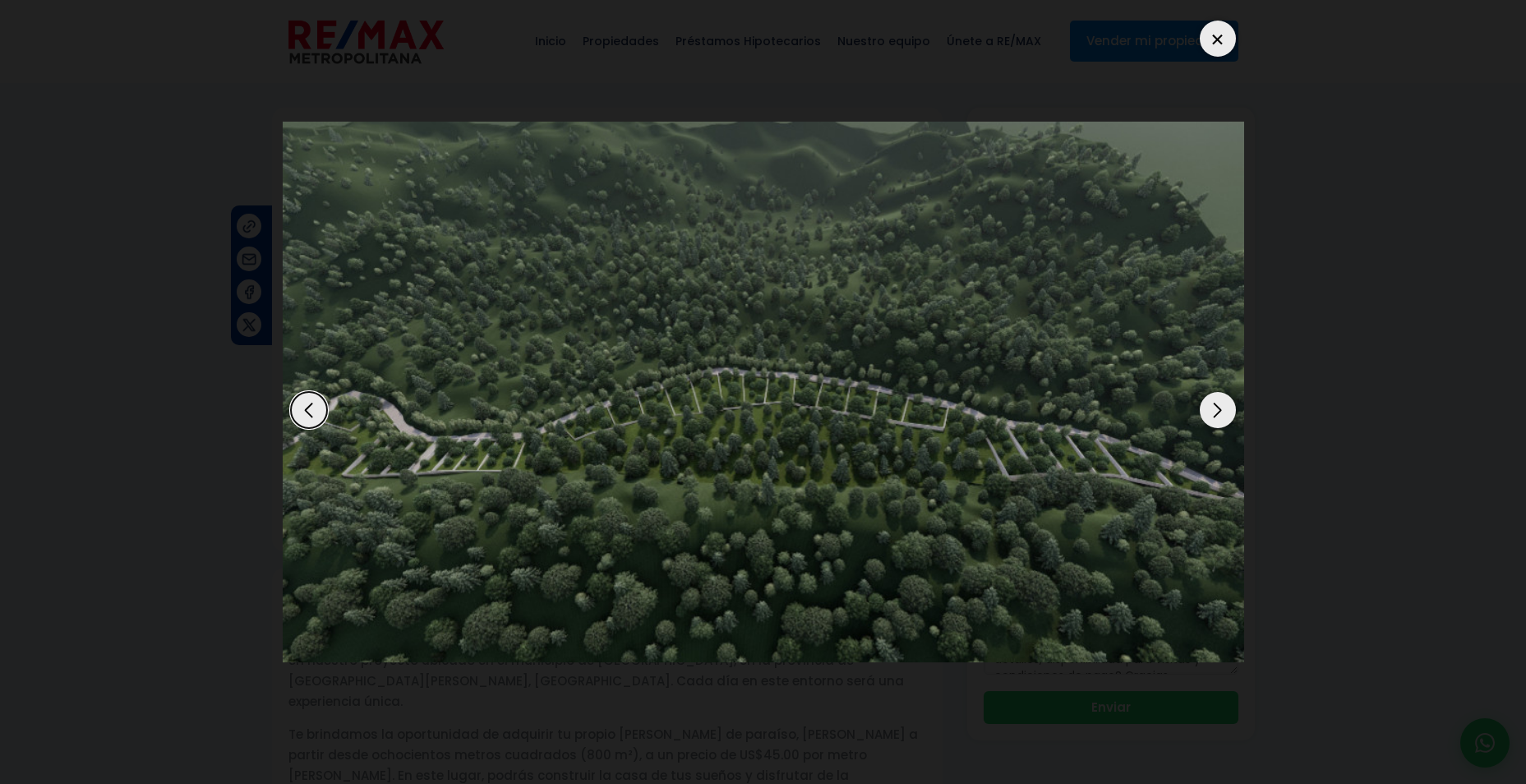
click at [1213, 397] on div "Next slide" at bounding box center [1218, 409] width 36 height 36
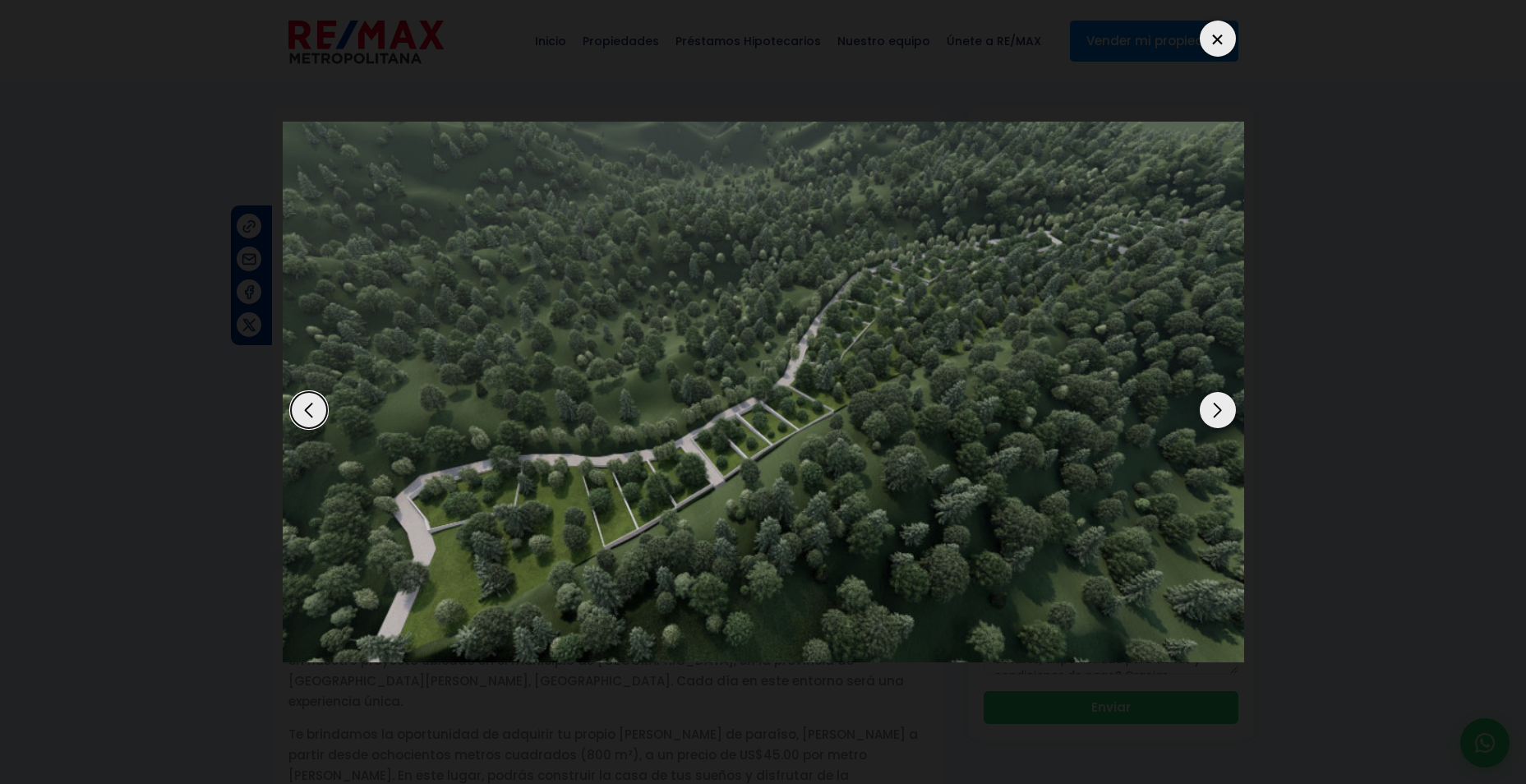
click at [1218, 406] on div "Next slide" at bounding box center [1218, 409] width 36 height 36
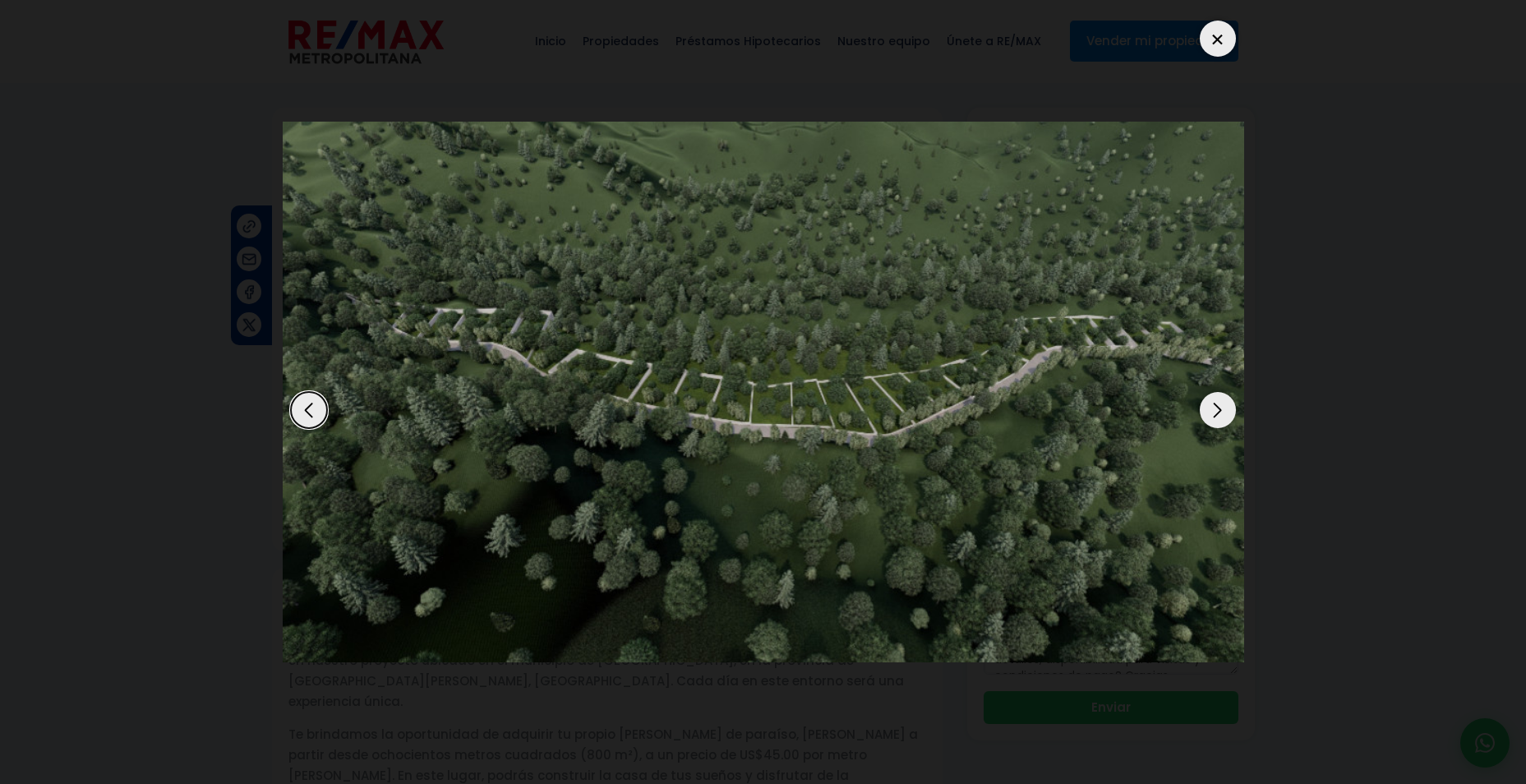
click at [1220, 404] on div "Next slide" at bounding box center [1218, 409] width 36 height 36
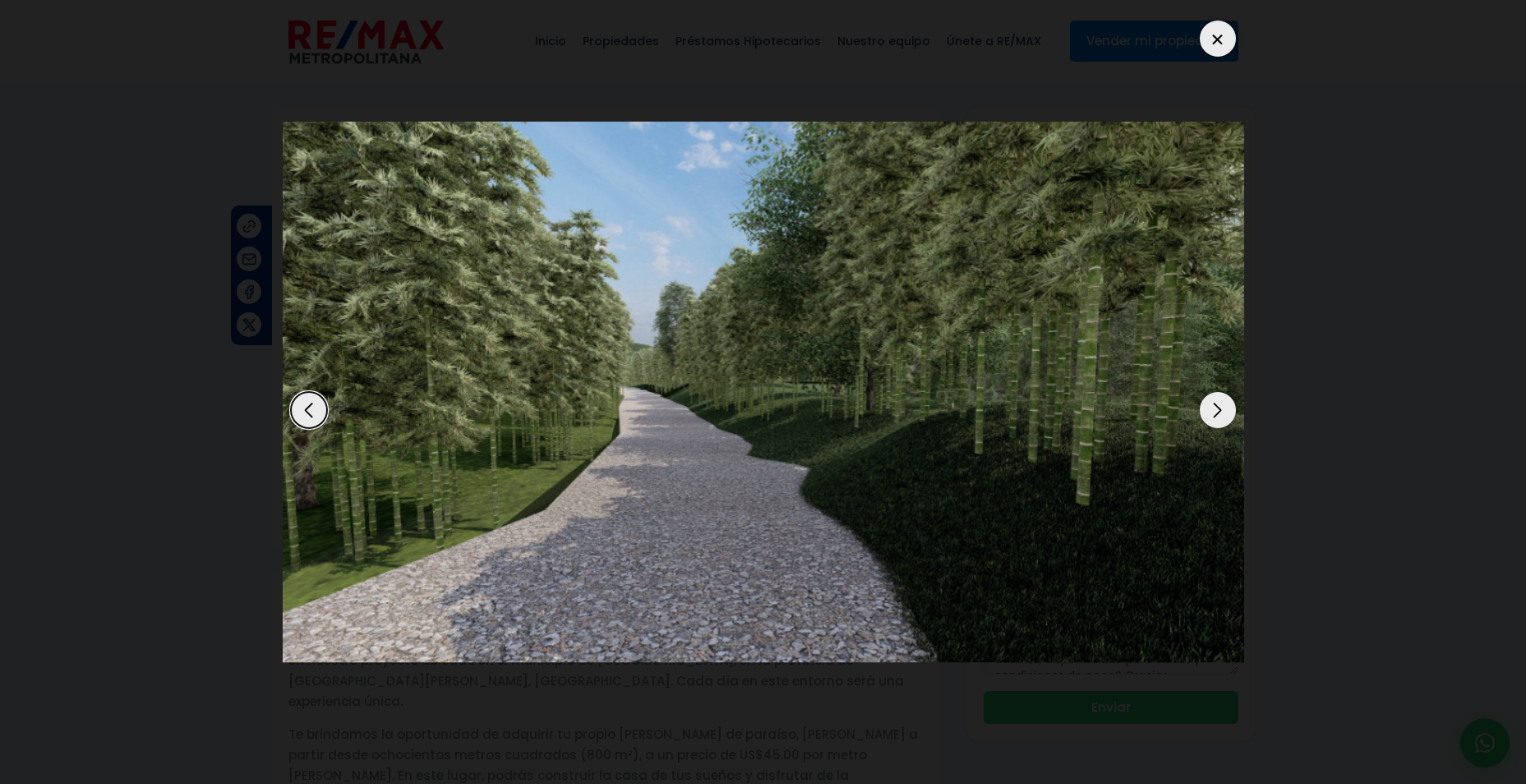
click at [1215, 37] on div at bounding box center [1218, 39] width 36 height 36
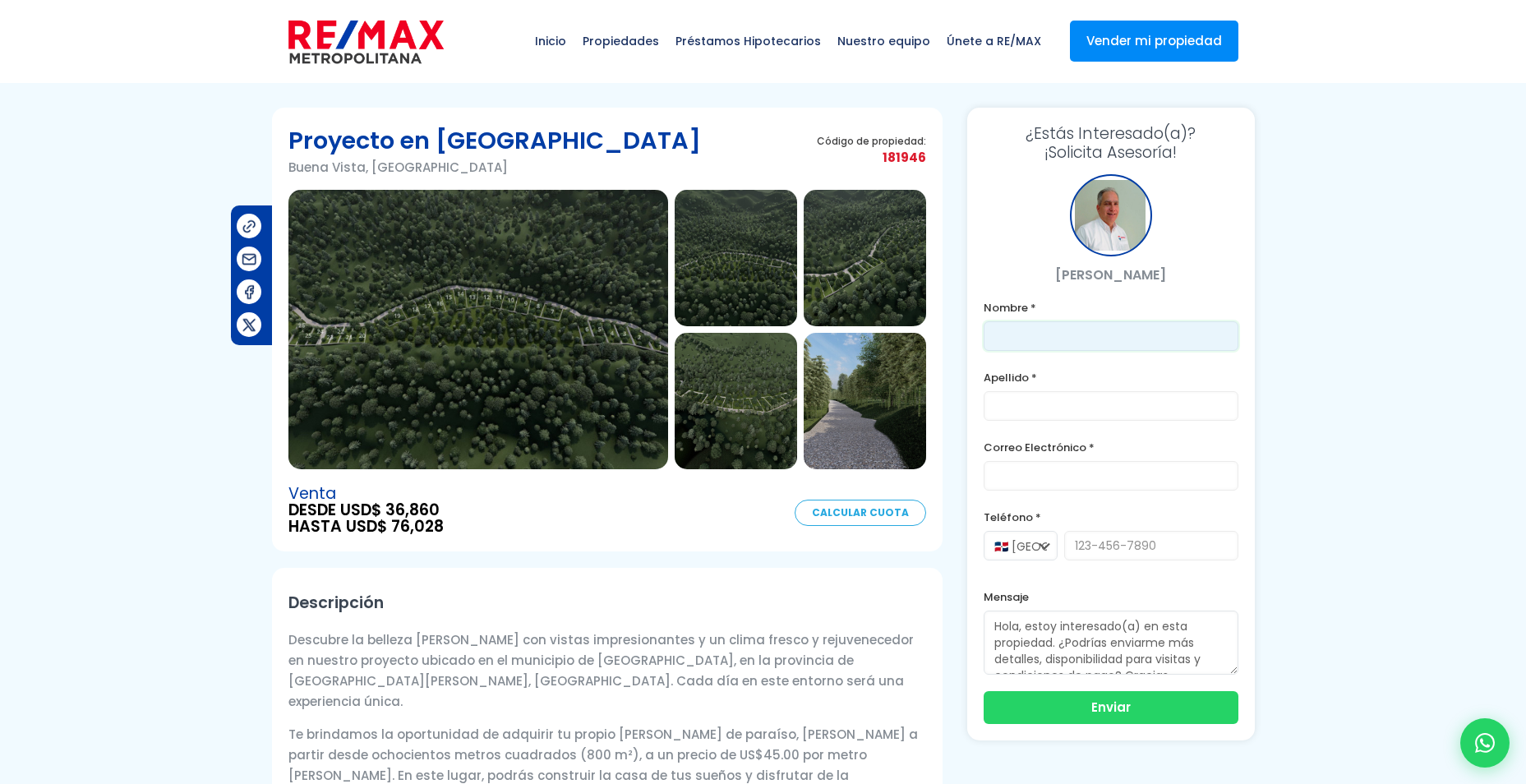
click at [1106, 334] on input "text" at bounding box center [1111, 336] width 255 height 30
type input "[PERSON_NAME]"
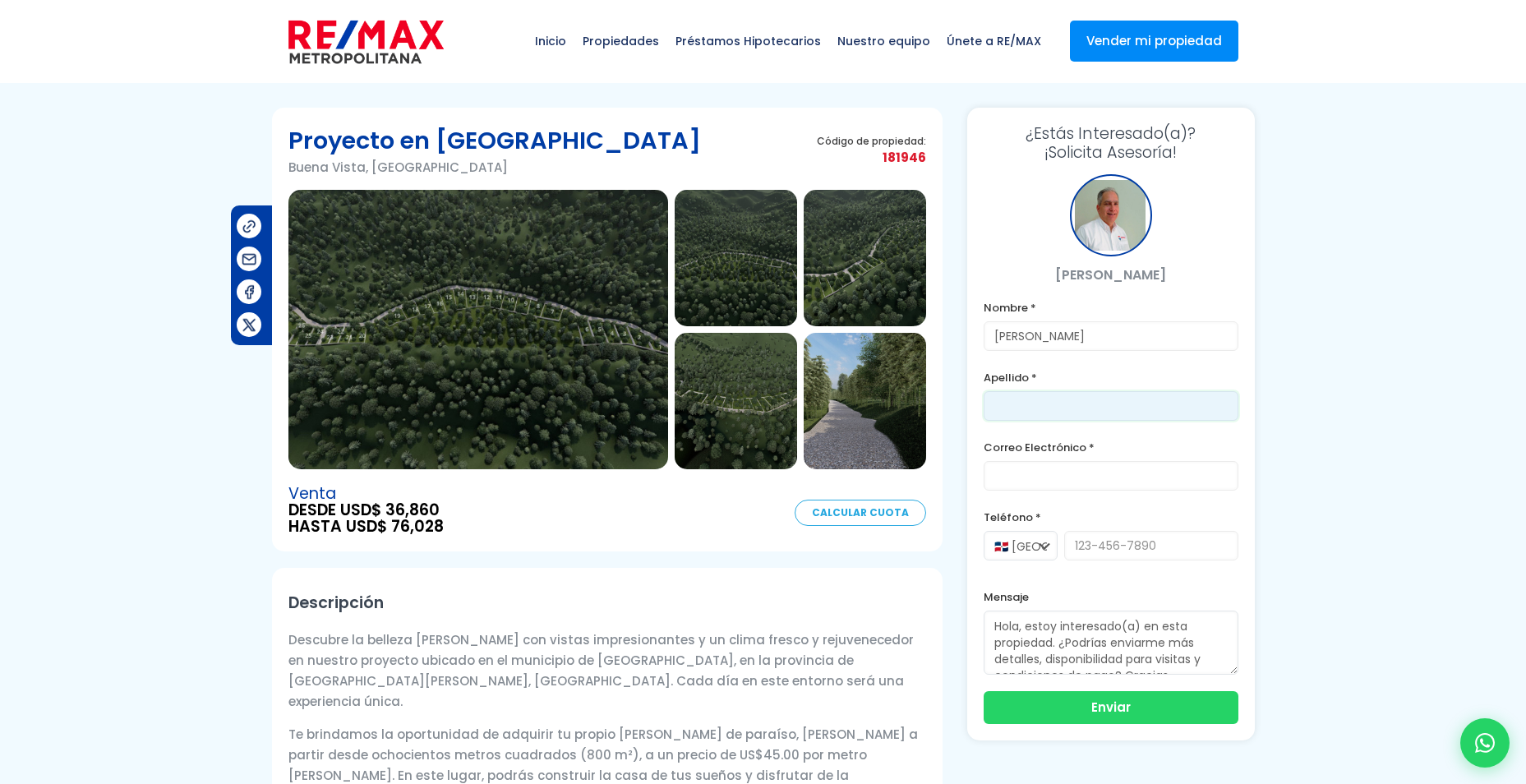
click at [1074, 410] on input "text" at bounding box center [1111, 406] width 255 height 30
type input "R"
type input "[PERSON_NAME]"
click at [1060, 473] on input "email" at bounding box center [1111, 476] width 255 height 30
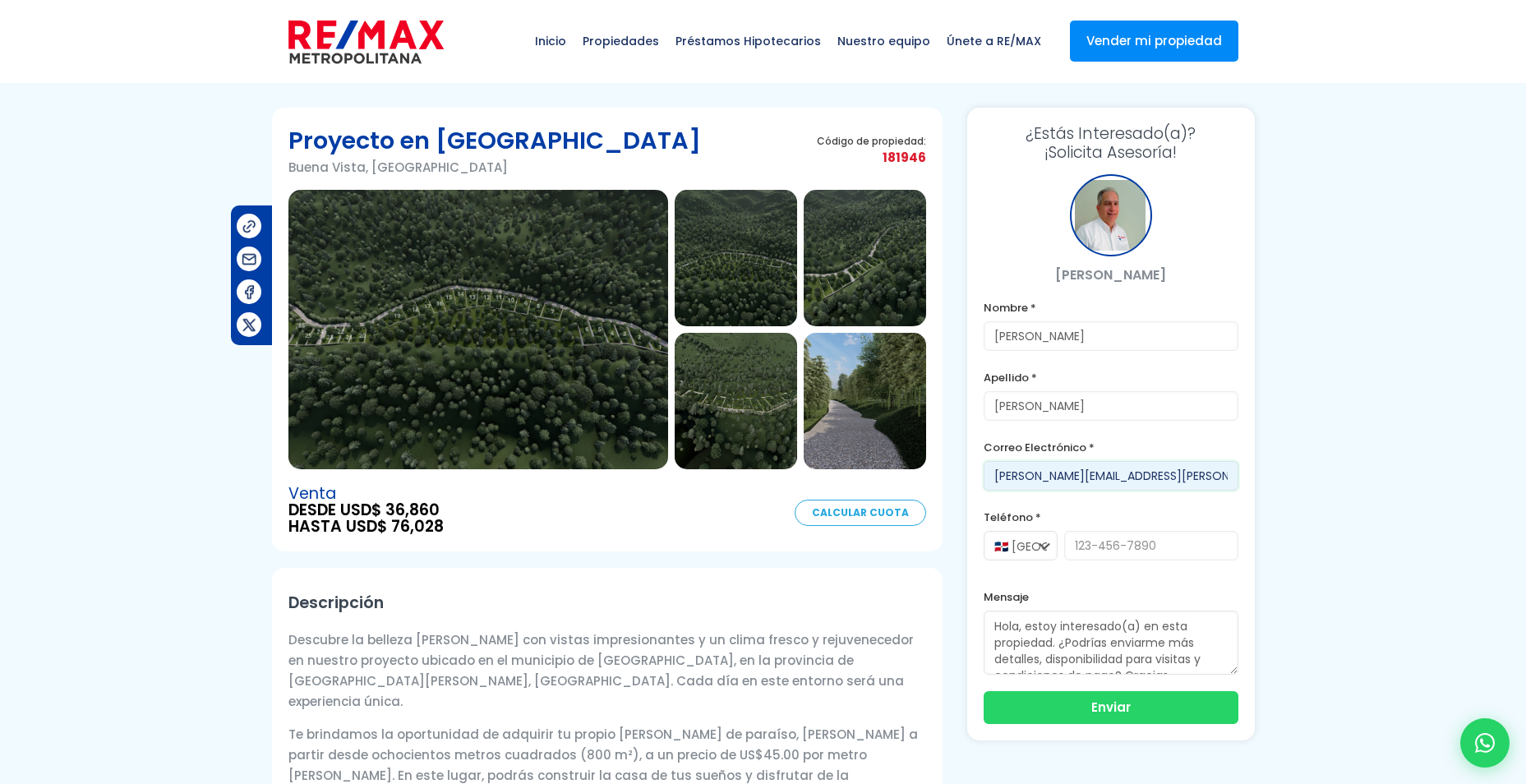
type input "[PERSON_NAME][EMAIL_ADDRESS][PERSON_NAME][DOMAIN_NAME]"
click at [1044, 547] on select "🇩🇴 República Dominicana +1 🇺🇸 Estados Unidos +1 🇪🇸 España +34" at bounding box center [1020, 546] width 74 height 30
click at [984, 531] on select "🇩🇴 República Dominicana +1 🇺🇸 Estados Unidos +1 🇪🇸 España +34" at bounding box center [1020, 546] width 74 height 30
drag, startPoint x: 1078, startPoint y: 548, endPoint x: 1229, endPoint y: 555, distance: 151.2
click at [1229, 555] on input "tel" at bounding box center [1152, 546] width 175 height 30
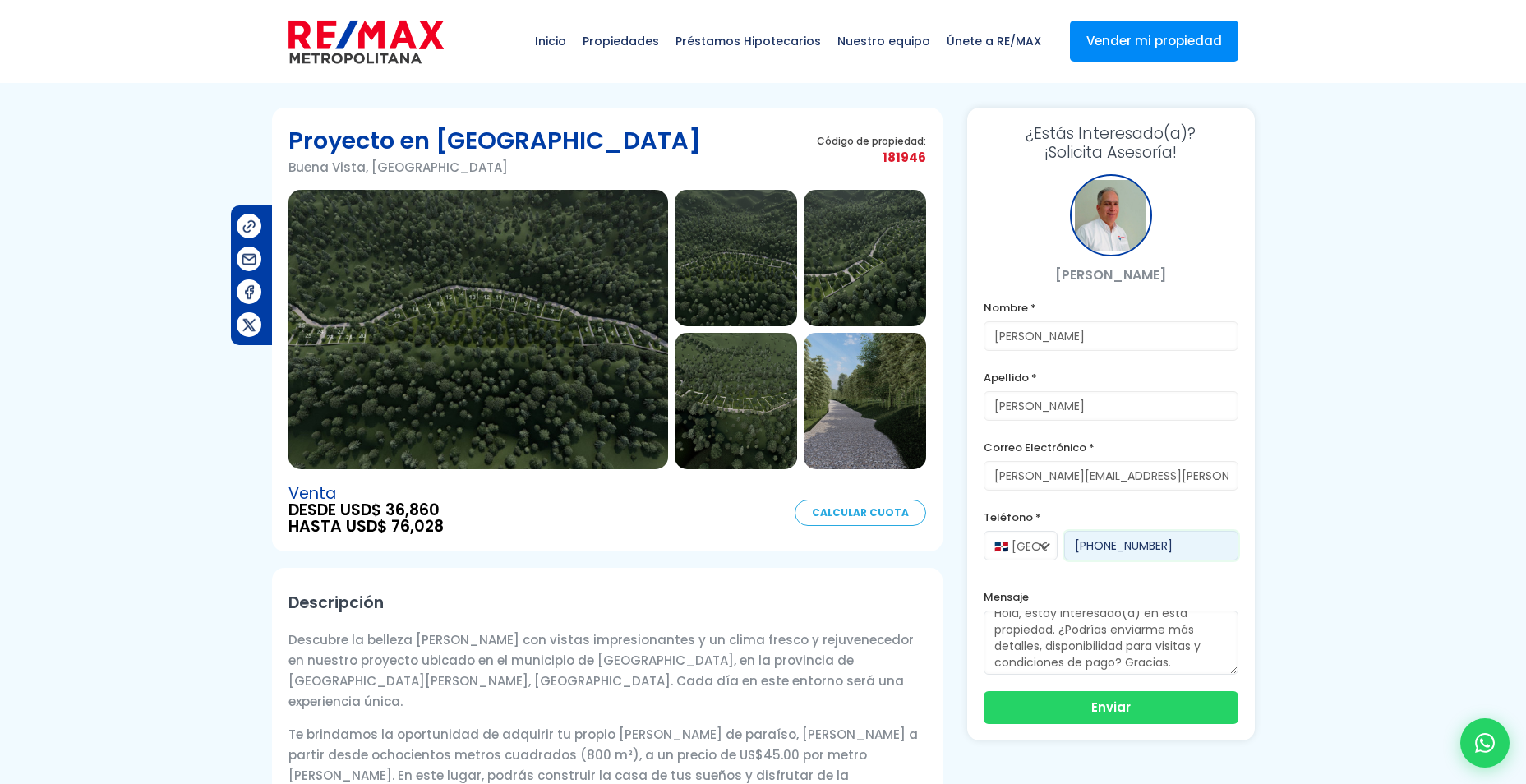
scroll to position [17, 0]
type input "[PHONE_NUMBER]"
click at [1105, 704] on button "Enviar" at bounding box center [1111, 706] width 255 height 33
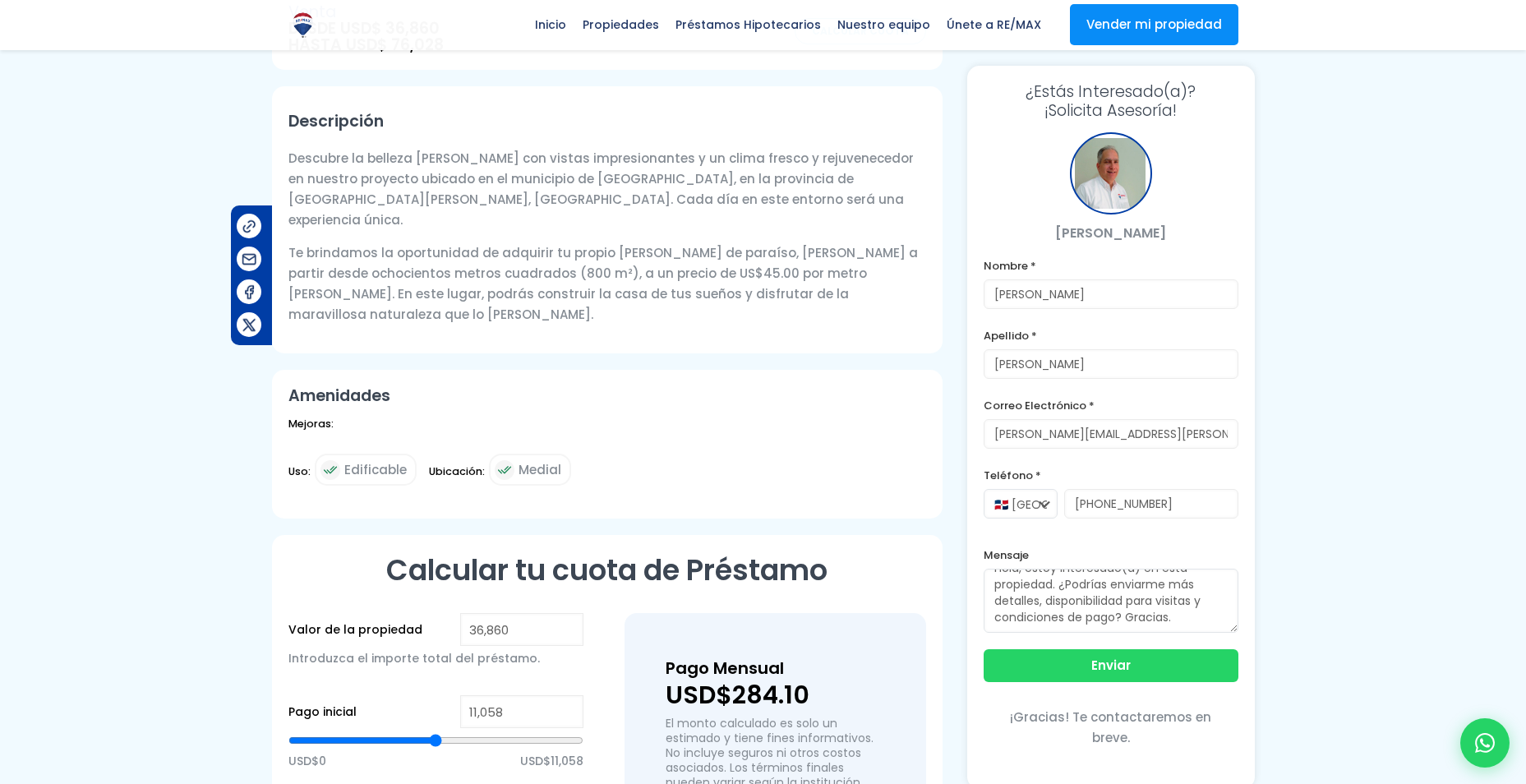
scroll to position [0, 0]
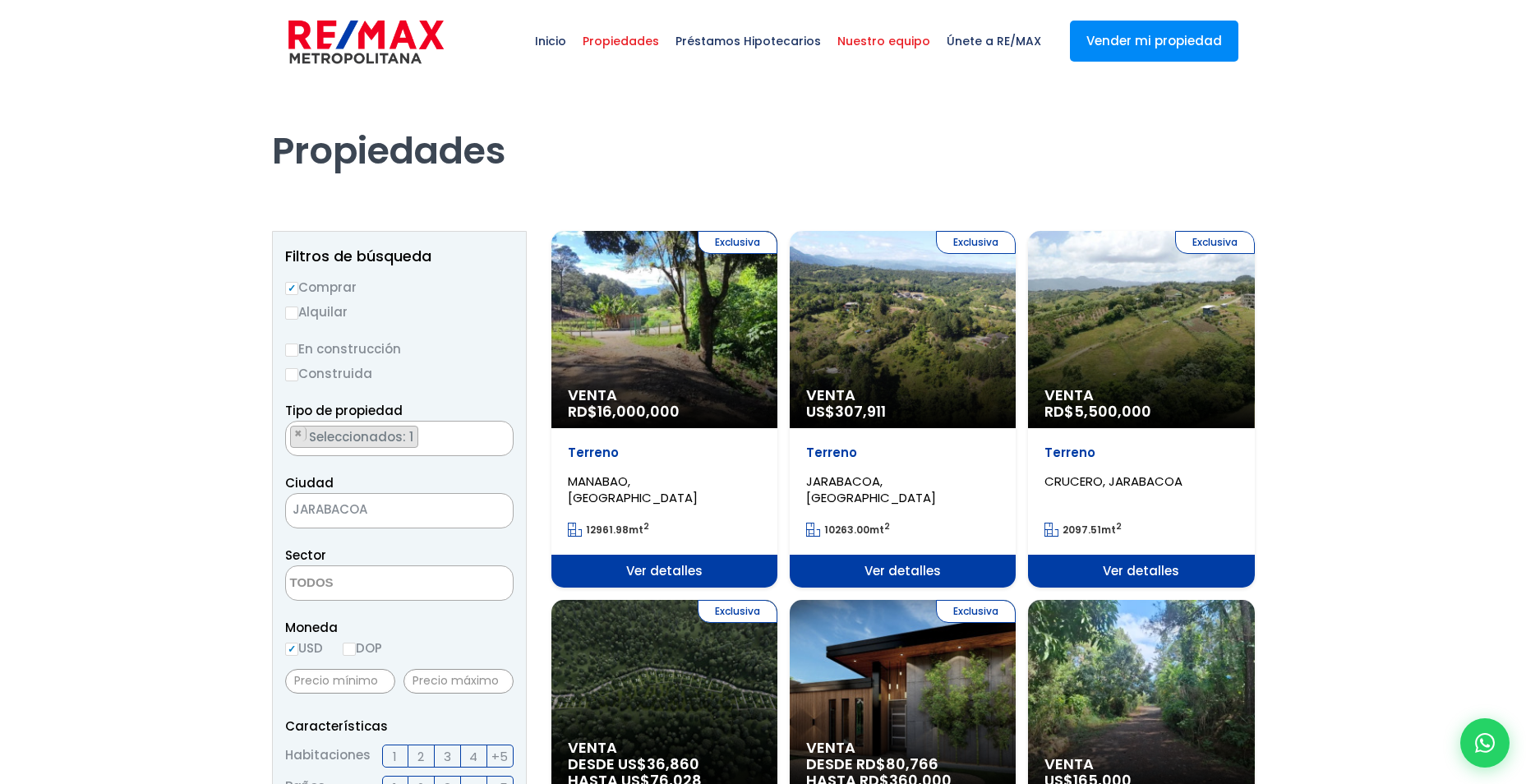
click at [885, 44] on span "Nuestro equipo" at bounding box center [883, 42] width 109 height 50
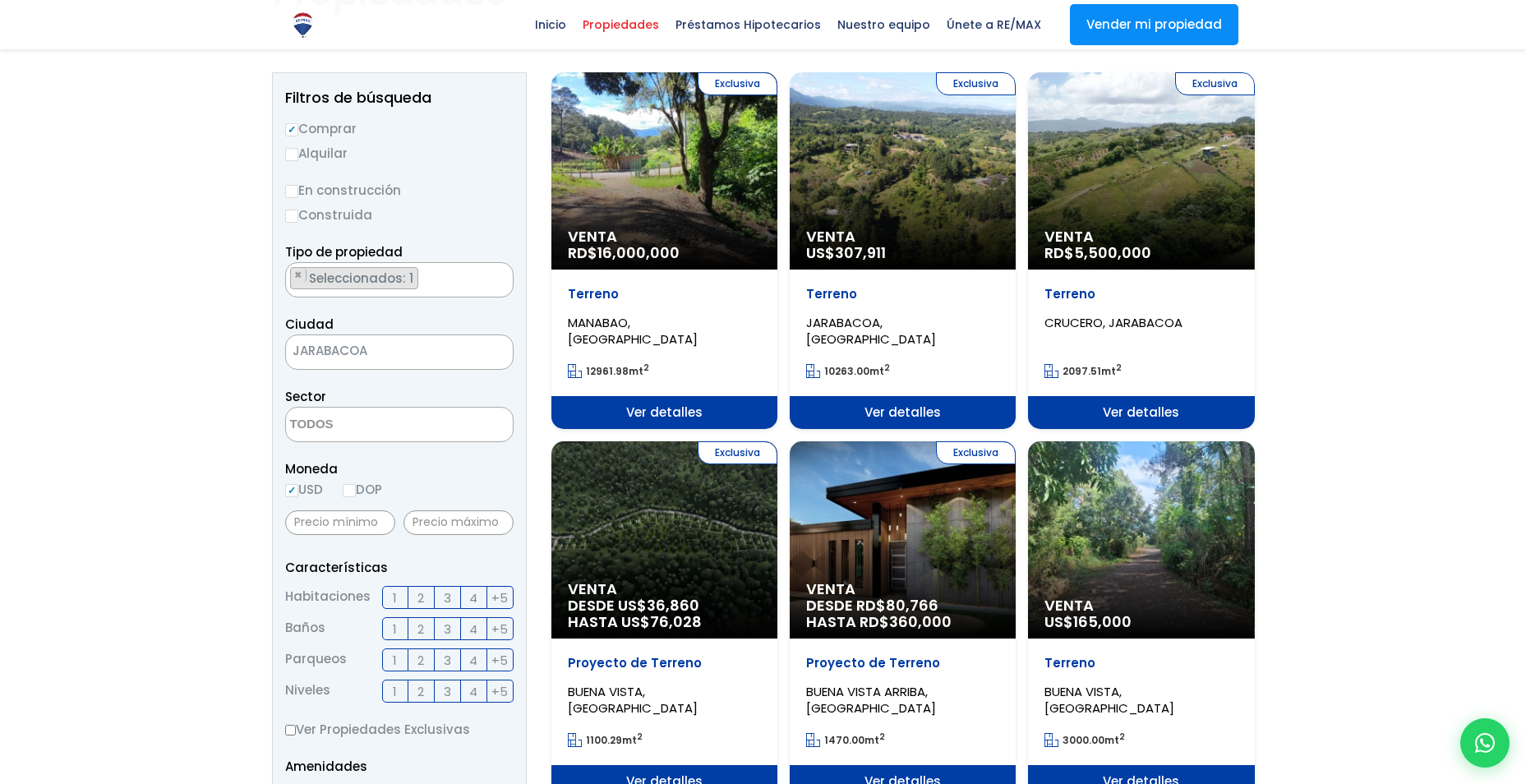
scroll to position [165, 0]
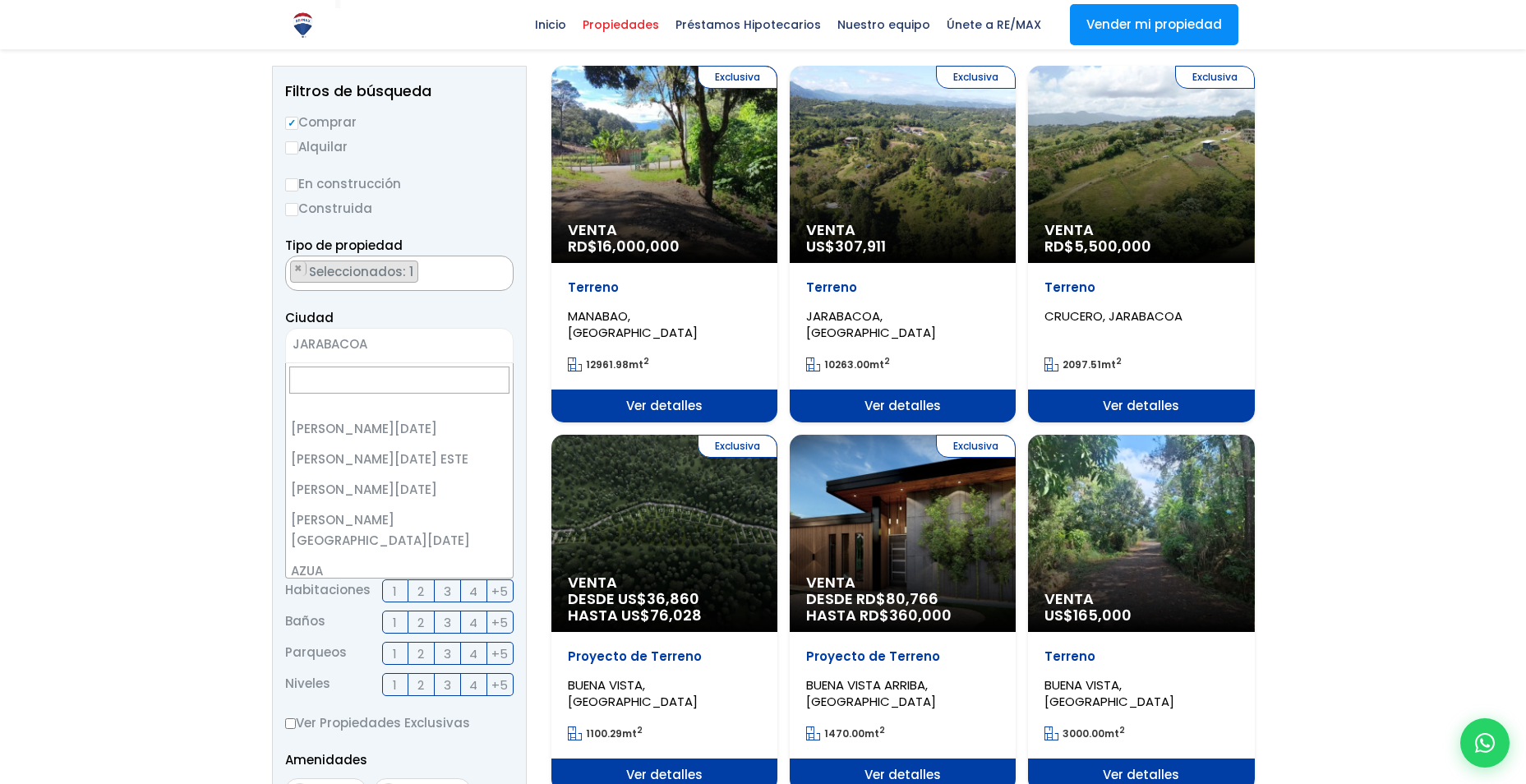
click at [378, 339] on span "JARABACOA" at bounding box center [378, 344] width 185 height 23
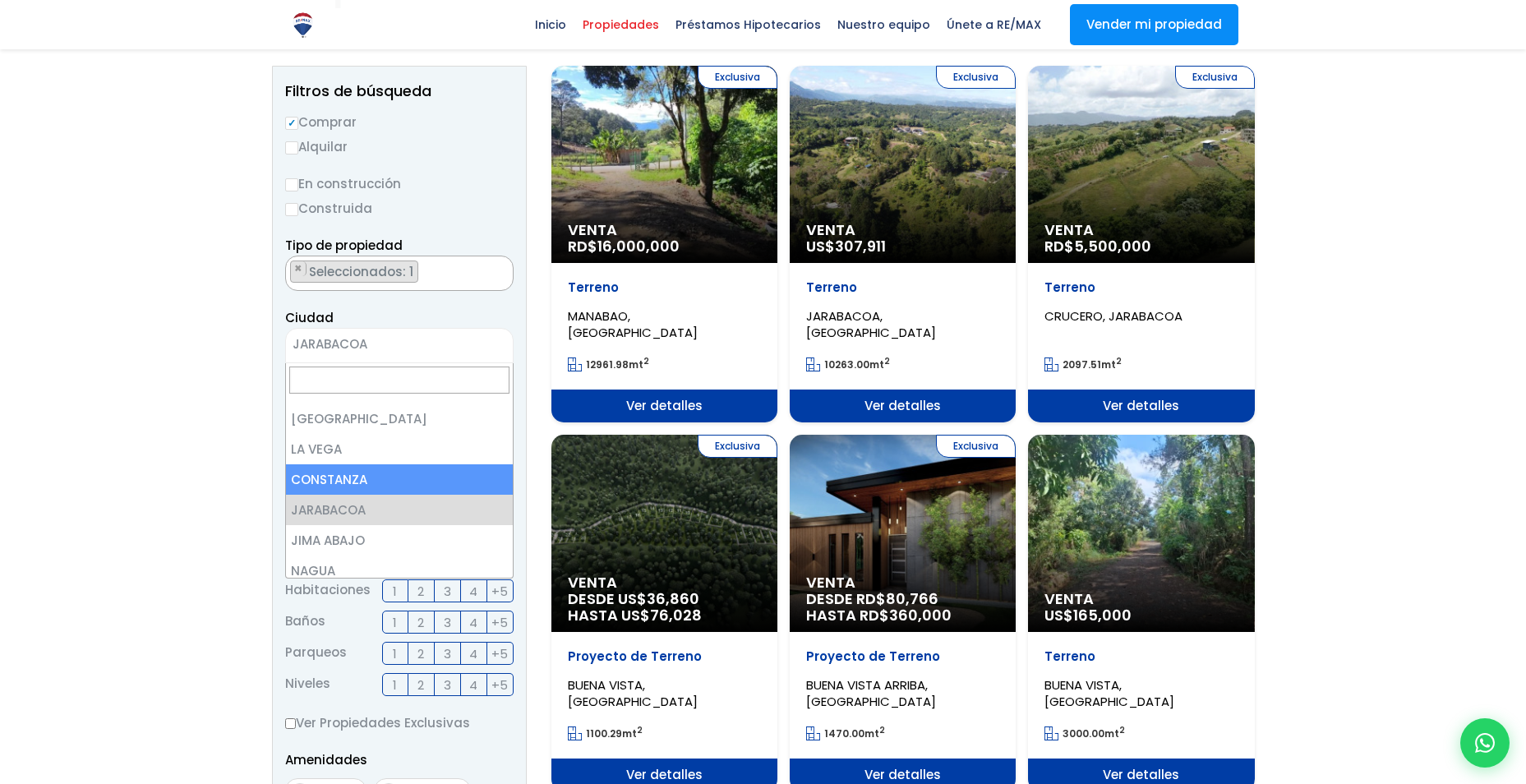
select select "64"
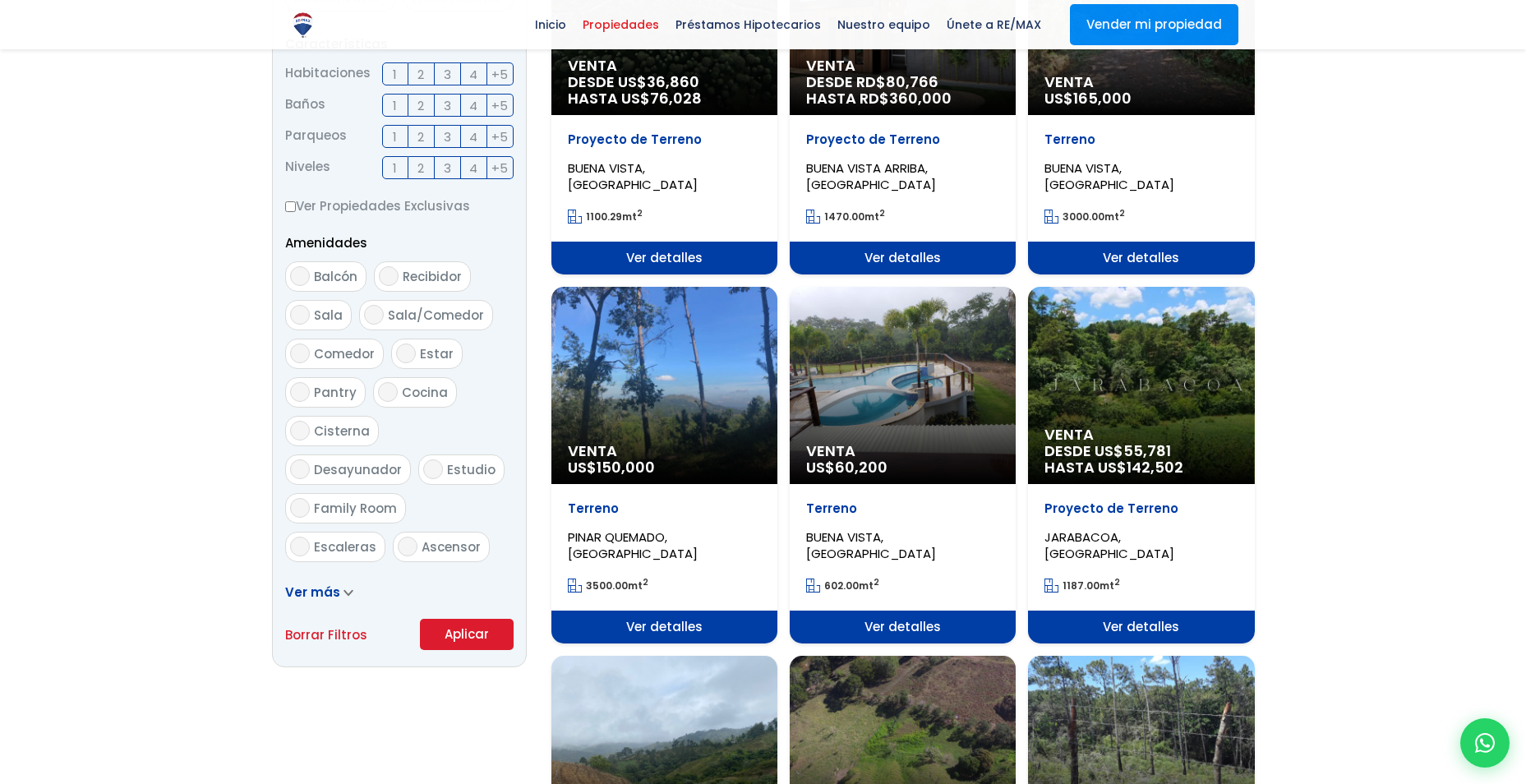
scroll to position [822, 0]
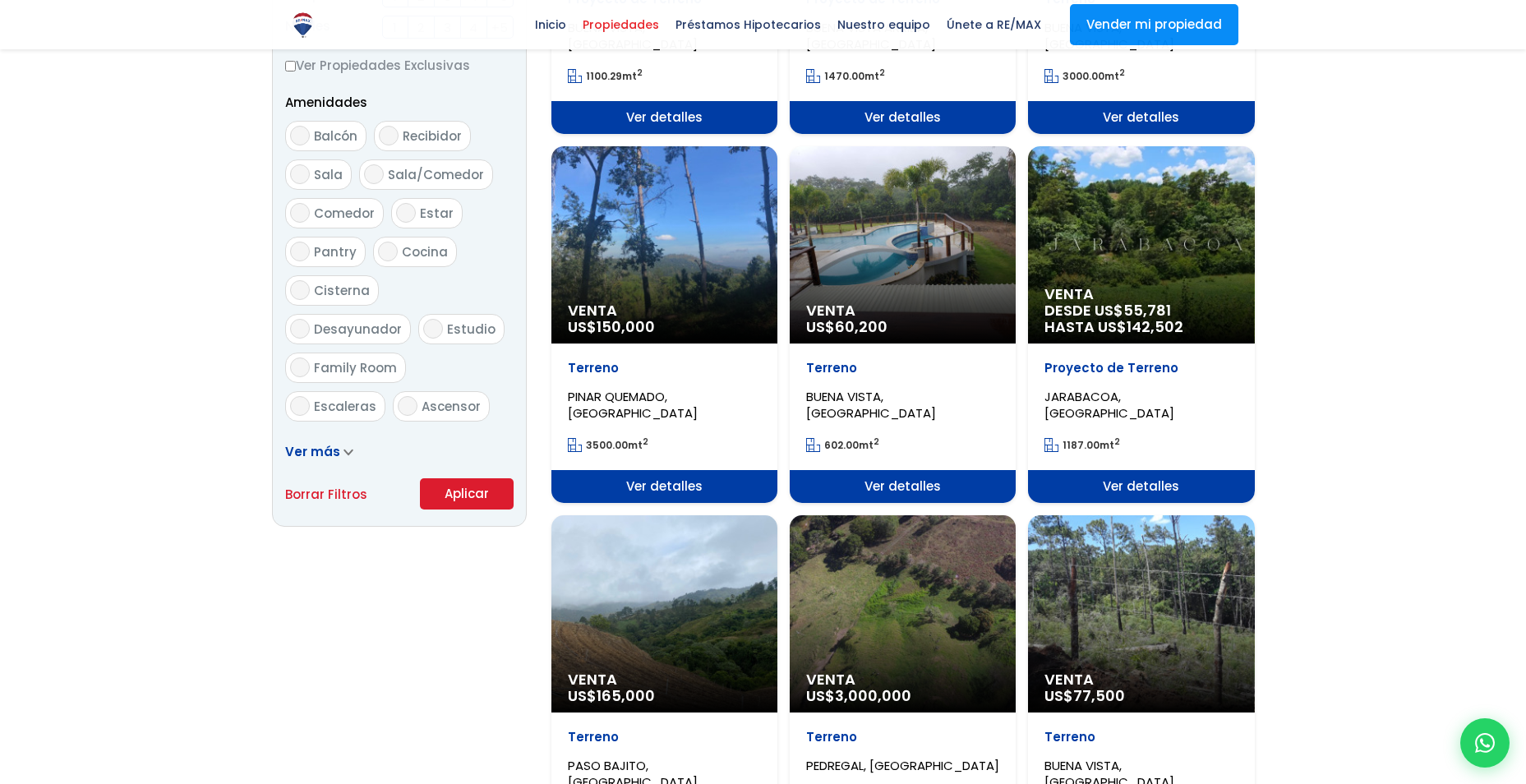
click at [440, 486] on button "Aplicar" at bounding box center [467, 494] width 94 height 32
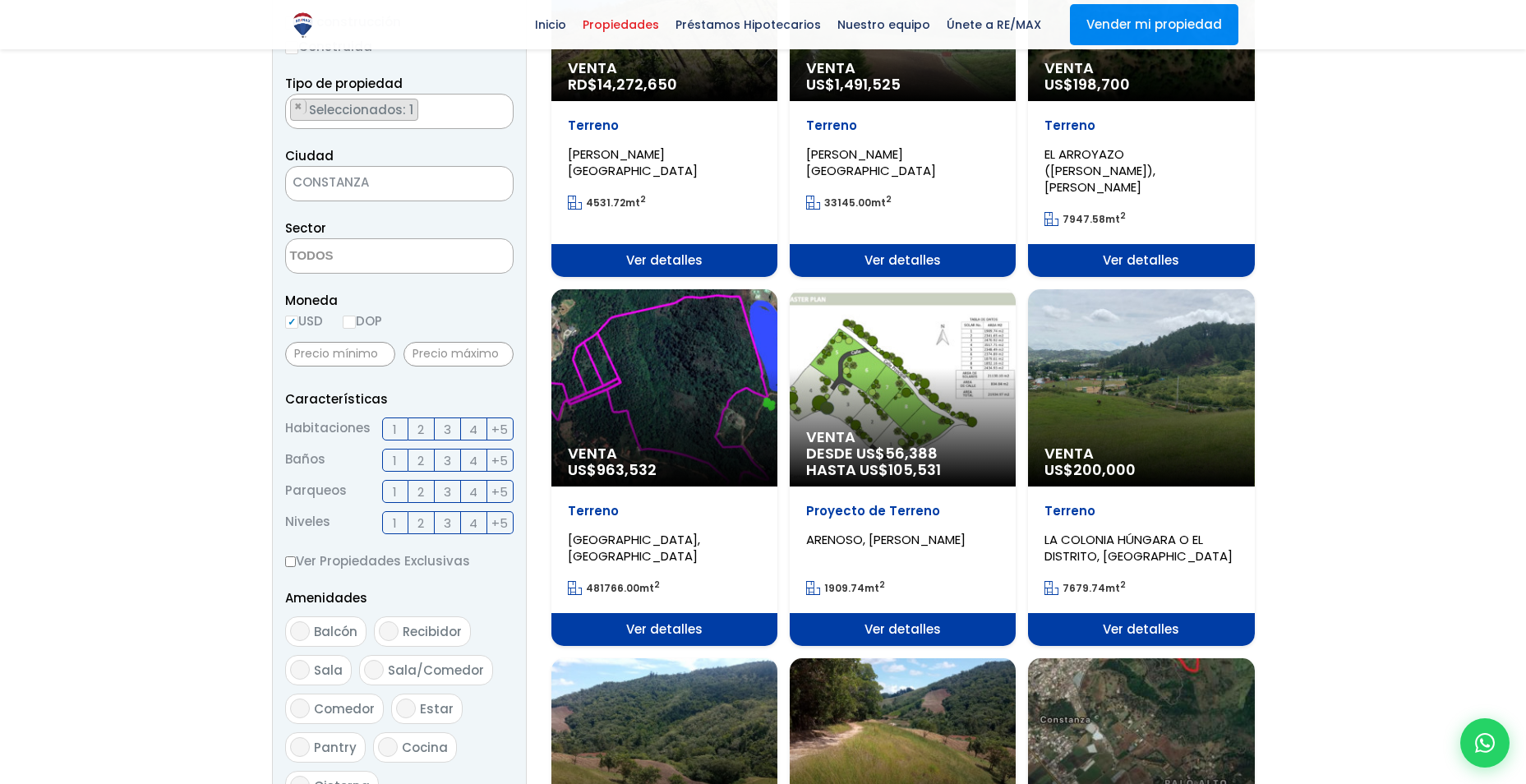
scroll to position [329, 0]
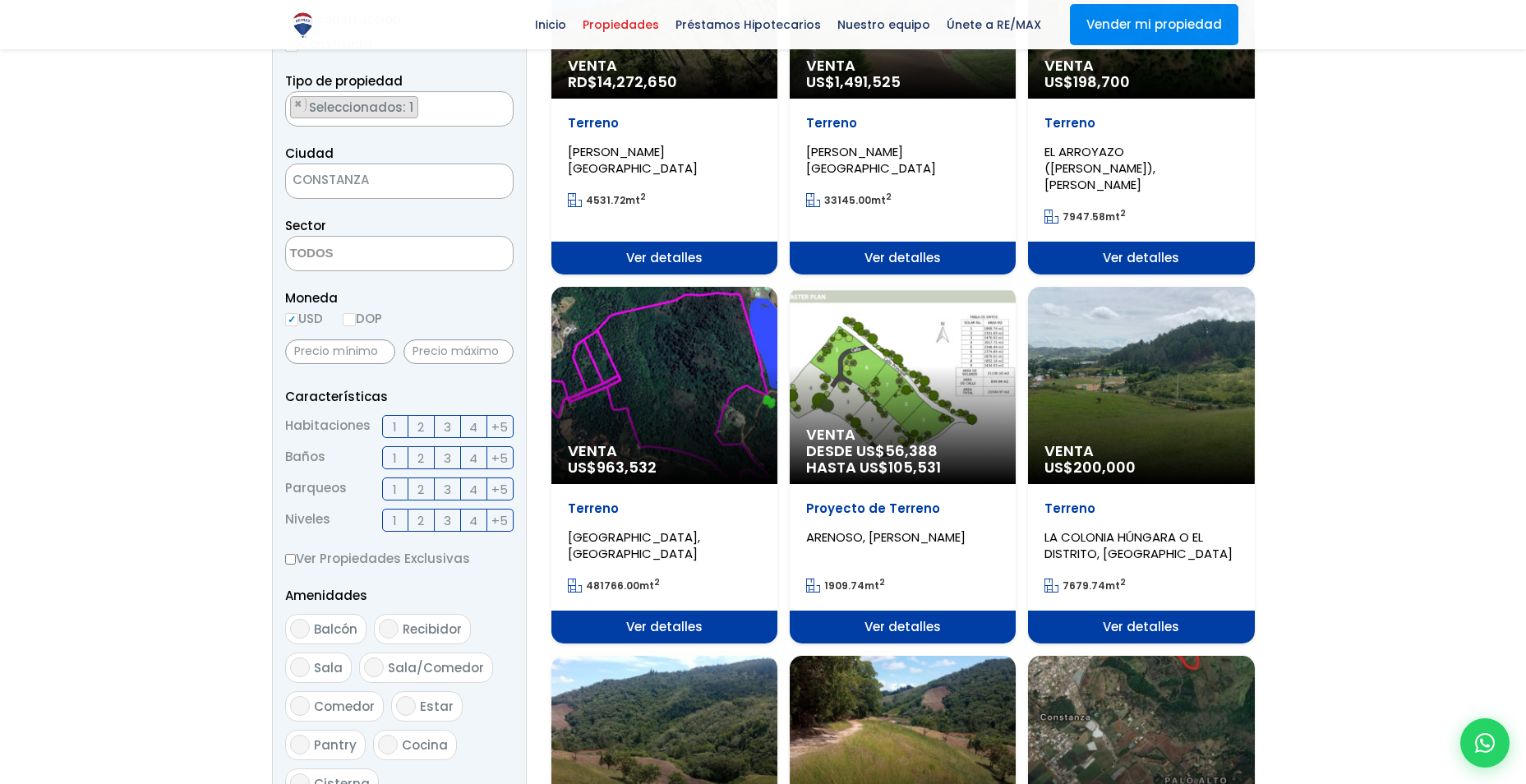
click at [777, 98] on div "Venta DESDE US$ 56,388 HASTA US$ 105,531" at bounding box center [664, 0] width 226 height 197
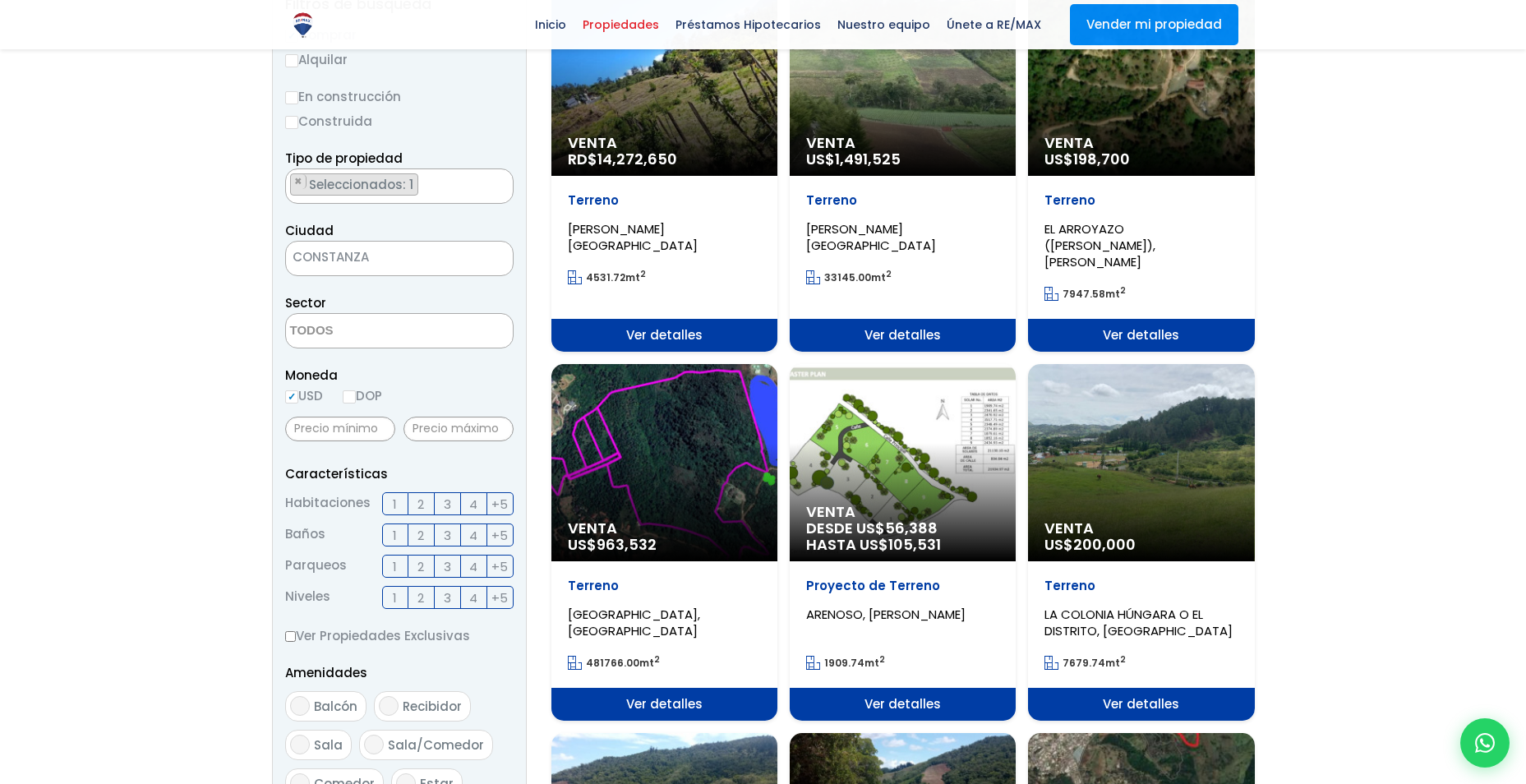
scroll to position [329, 0]
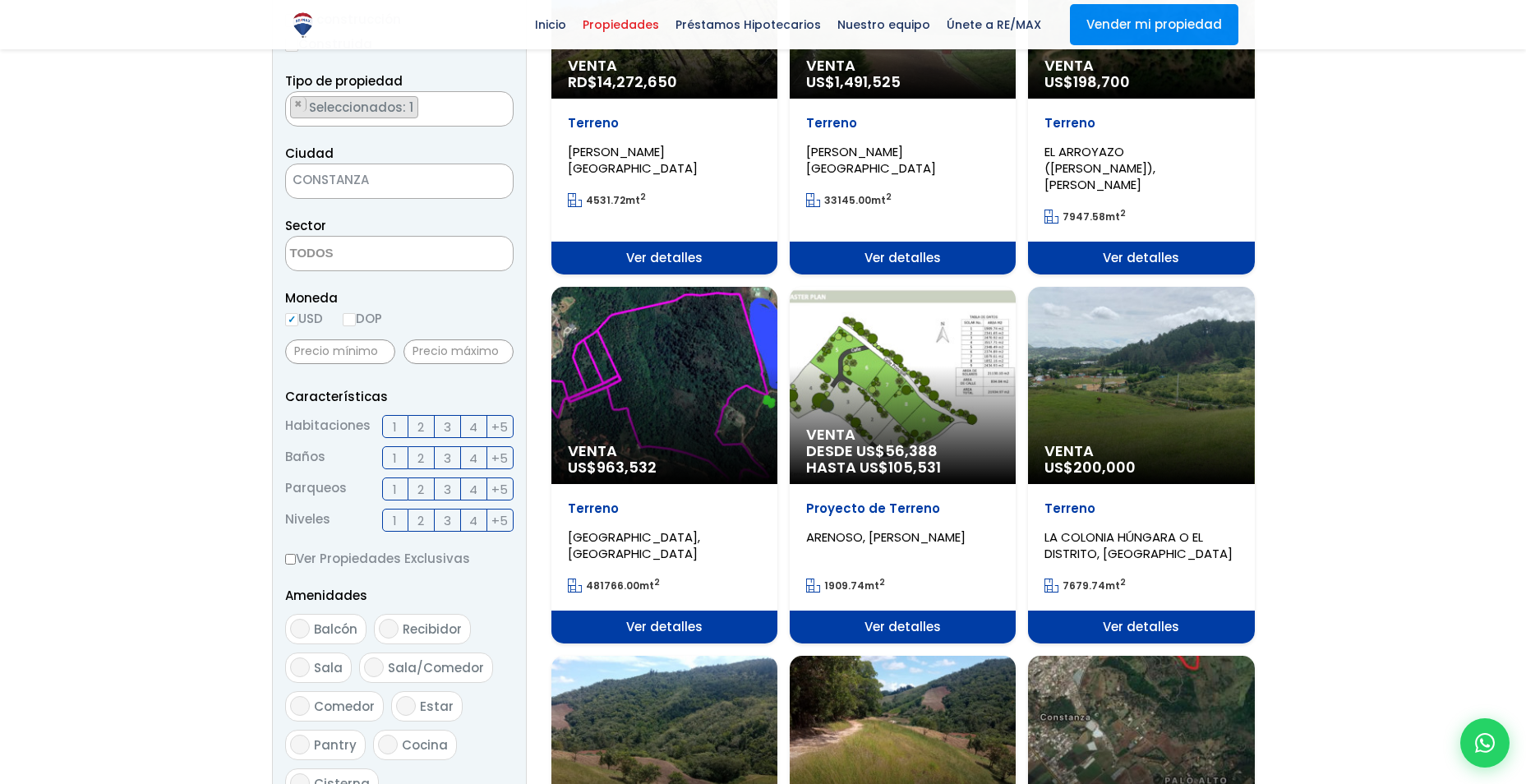
click at [777, 98] on div "Venta DESDE US$ 56,388 HASTA US$ 105,531" at bounding box center [664, 0] width 226 height 197
